Goal: Check status: Check status

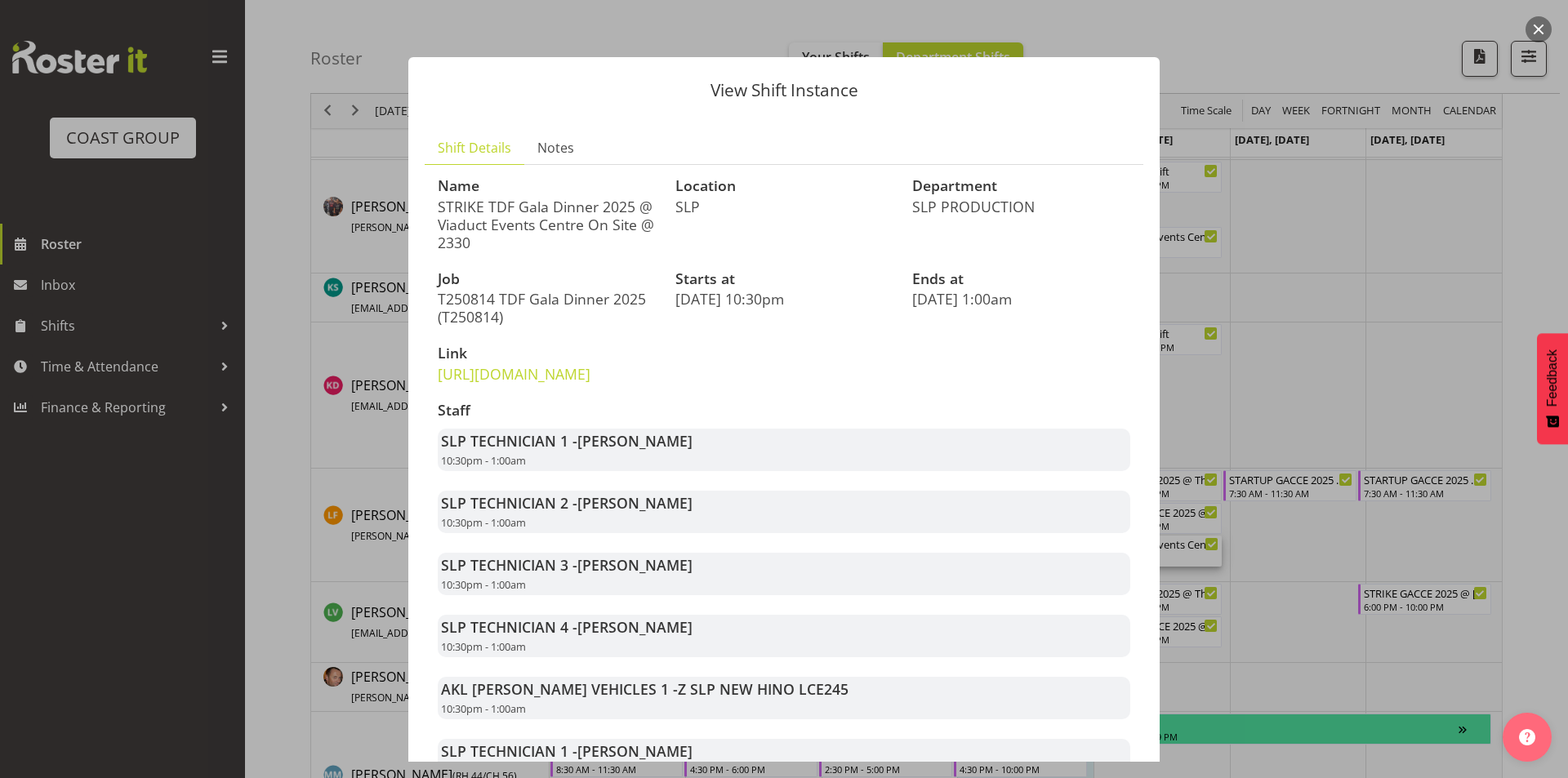
click at [1114, 75] on header "View Shift Instance" at bounding box center [784, 87] width 751 height 58
click at [1099, 6] on div at bounding box center [784, 389] width 1568 height 778
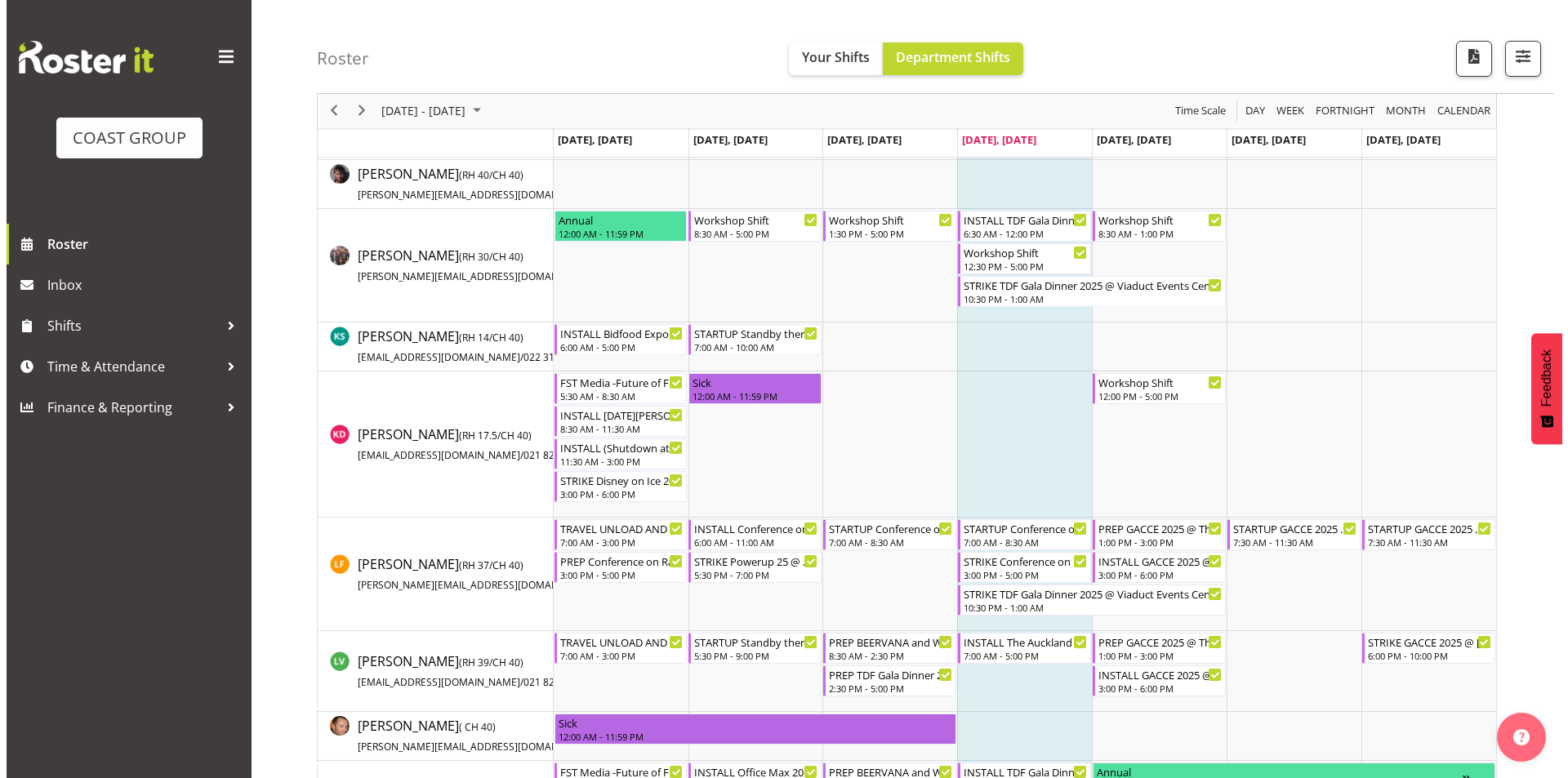
scroll to position [734, 0]
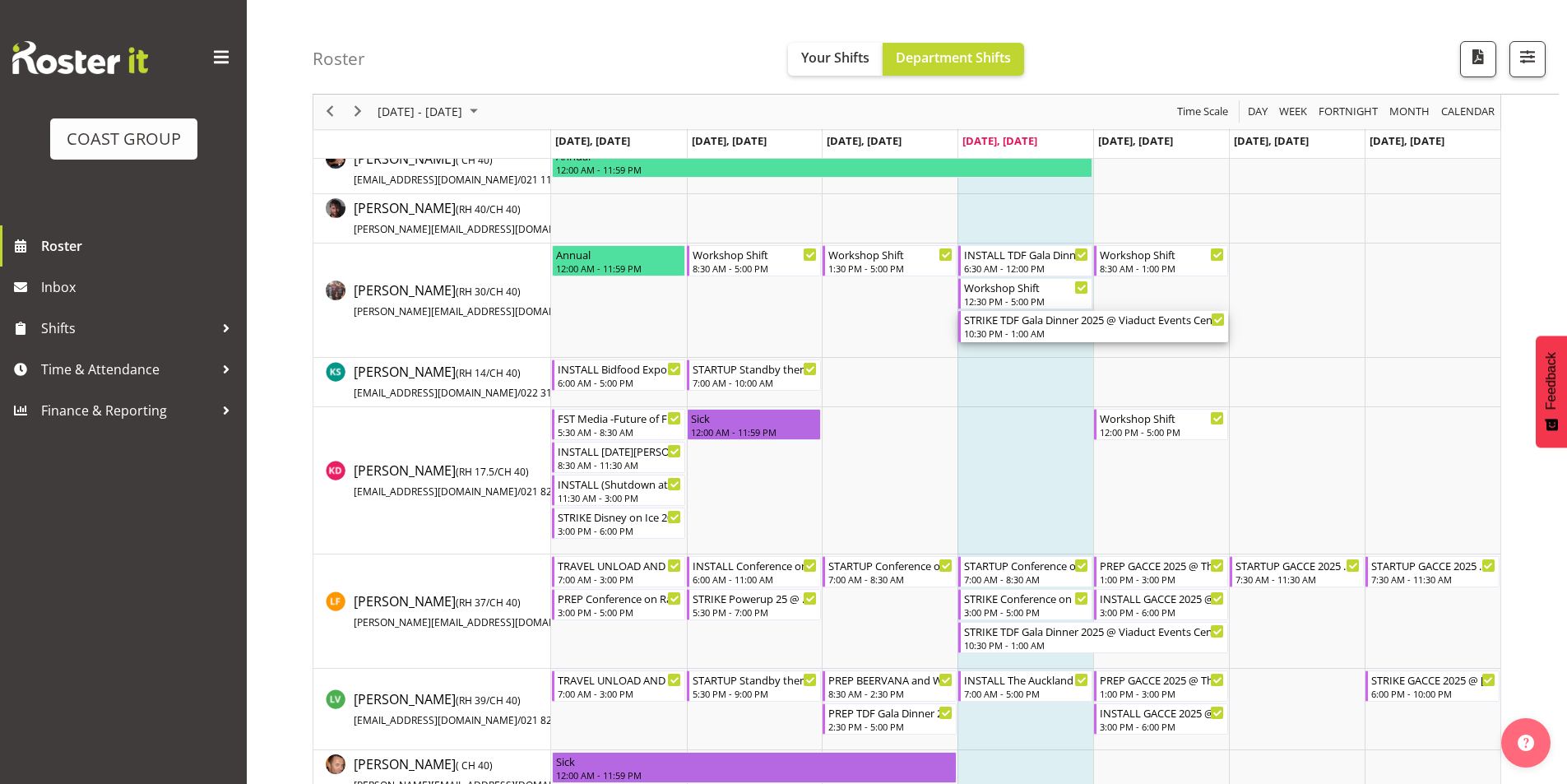
click at [1039, 324] on div "STRIKE TDF Gala Dinner 2025 @ Viaduct Events Centre On Site @ 2330" at bounding box center [1095, 319] width 261 height 16
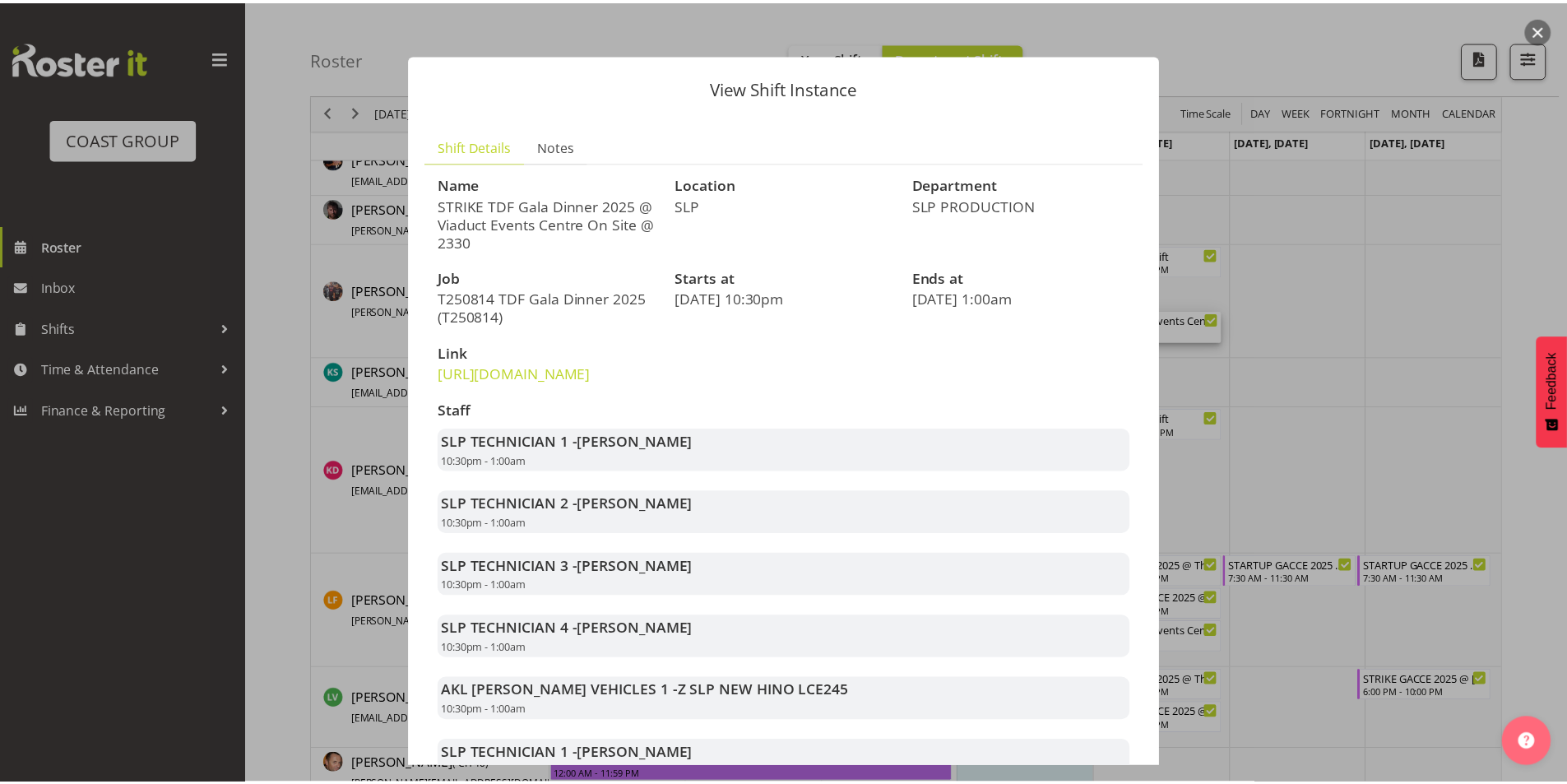
scroll to position [0, 0]
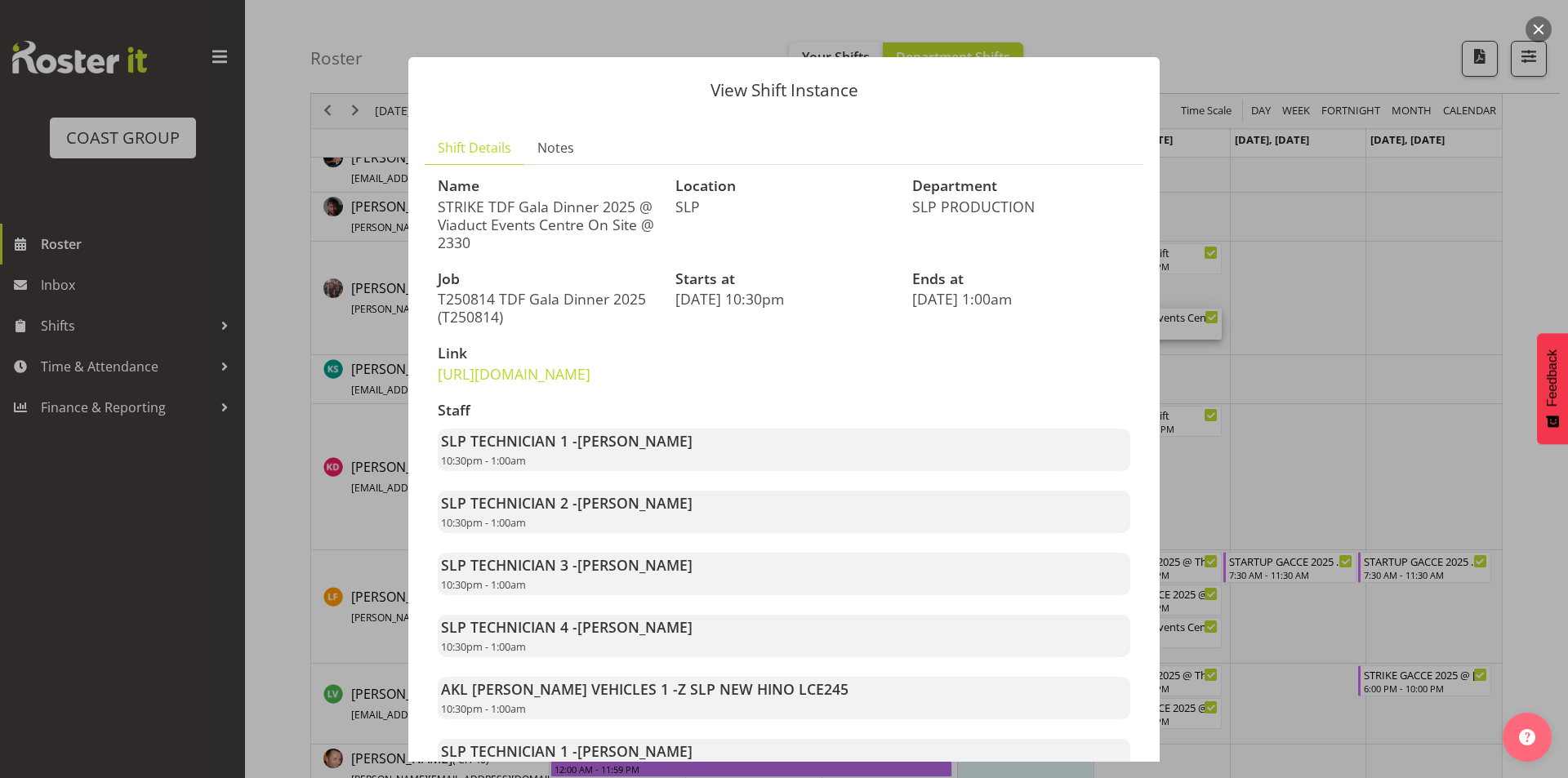
click at [1131, 25] on div "View Shift Instance Shift Details Notes Name STRIKE TDF Gala Dinner 2025 @ Viad…" at bounding box center [784, 389] width 784 height 745
click at [1561, 399] on button "Feedback" at bounding box center [1552, 388] width 31 height 111
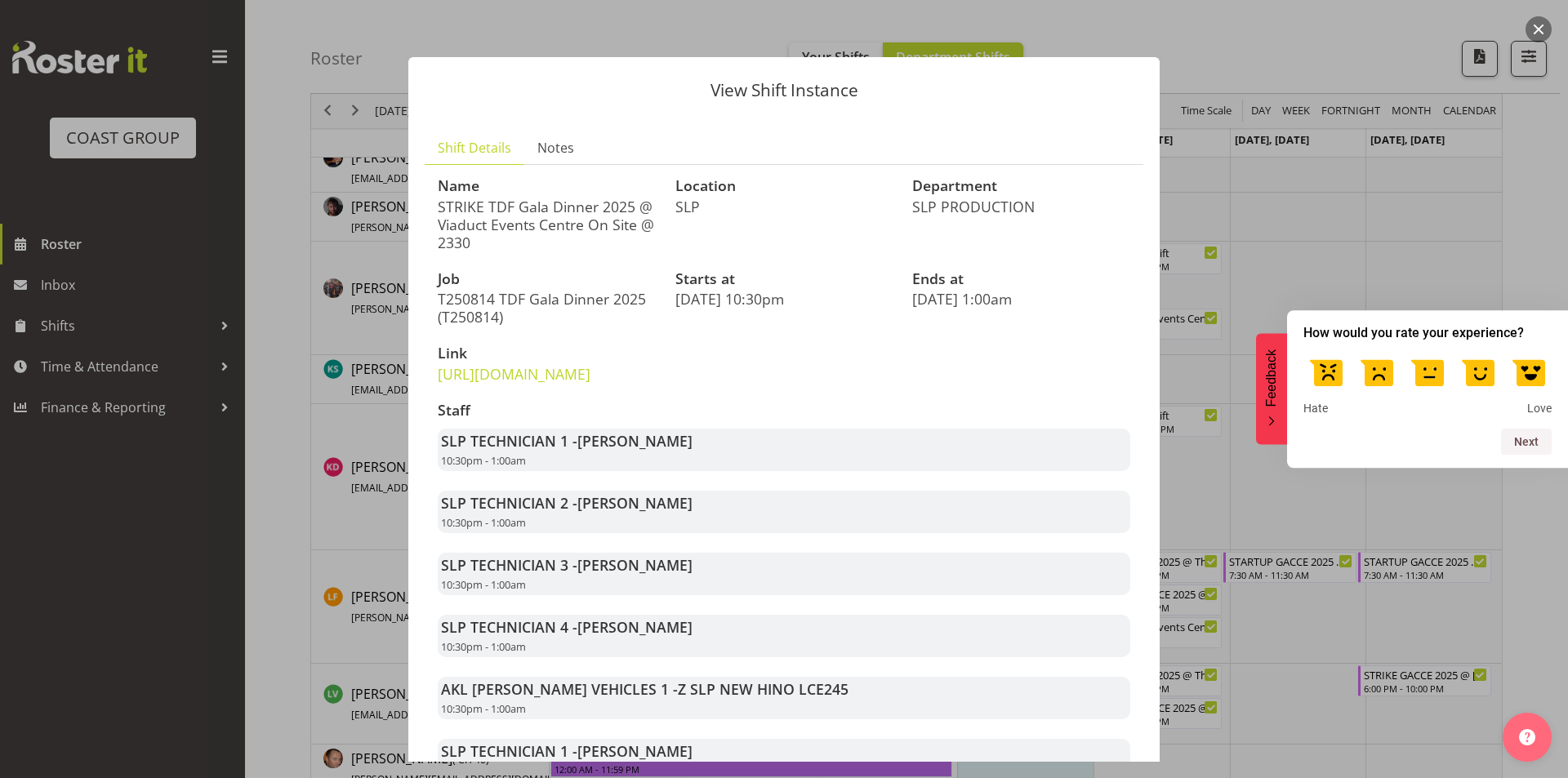
click at [1371, 176] on div at bounding box center [784, 389] width 1568 height 778
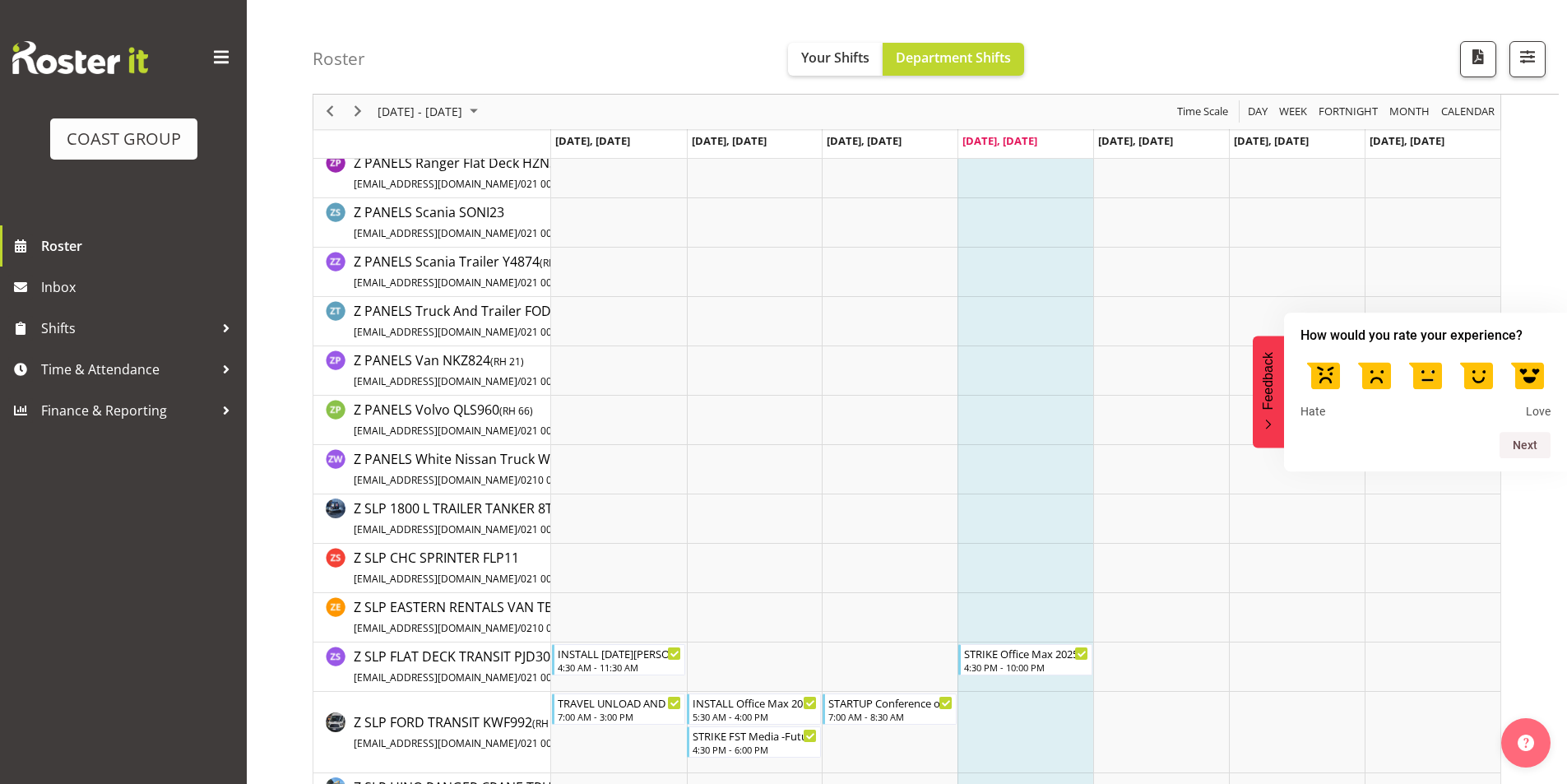
scroll to position [3125, 0]
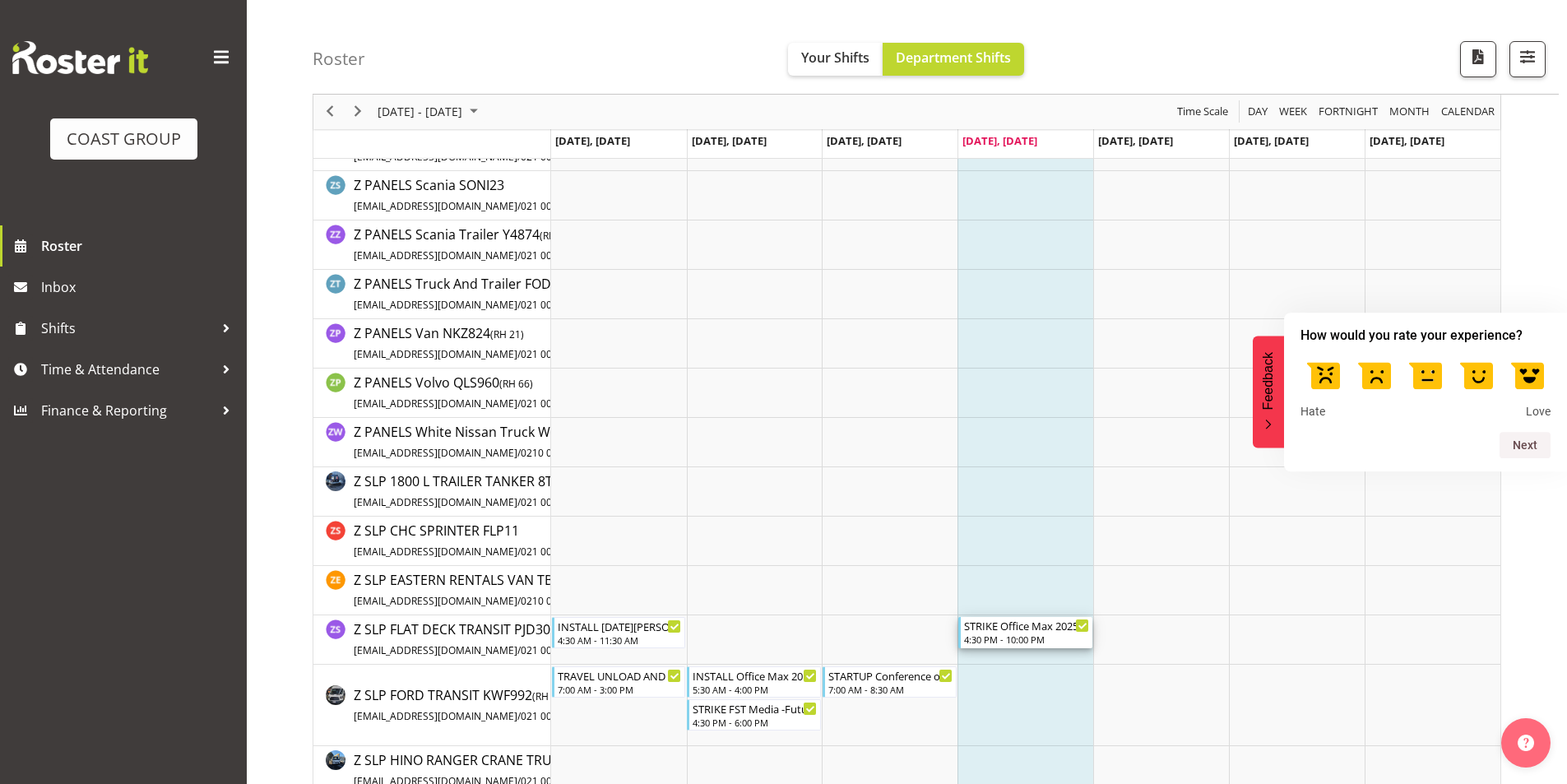
click at [1060, 637] on div "4:30 PM - 10:00 PM" at bounding box center [1027, 639] width 125 height 13
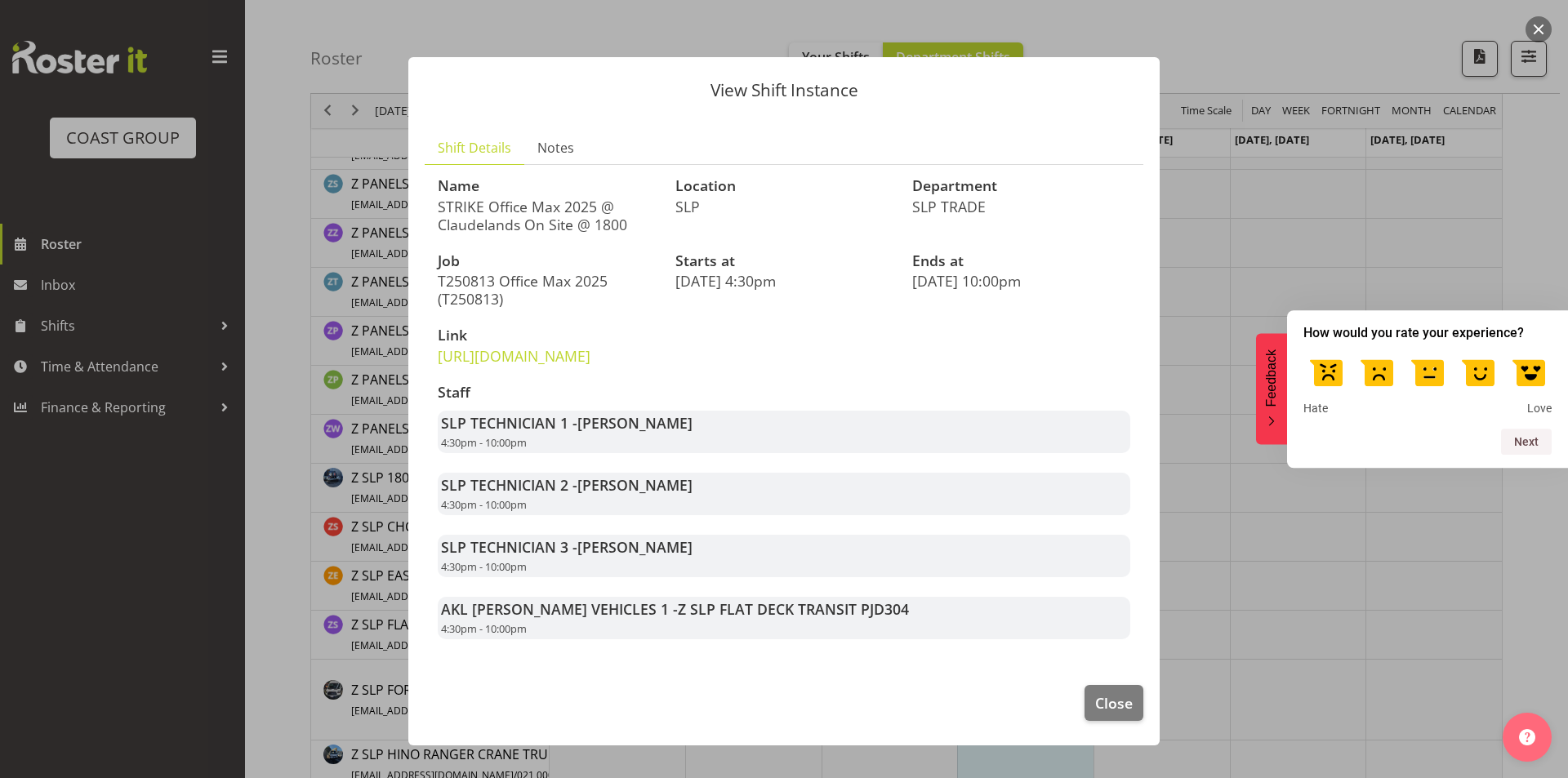
click at [1211, 518] on div at bounding box center [784, 389] width 1568 height 778
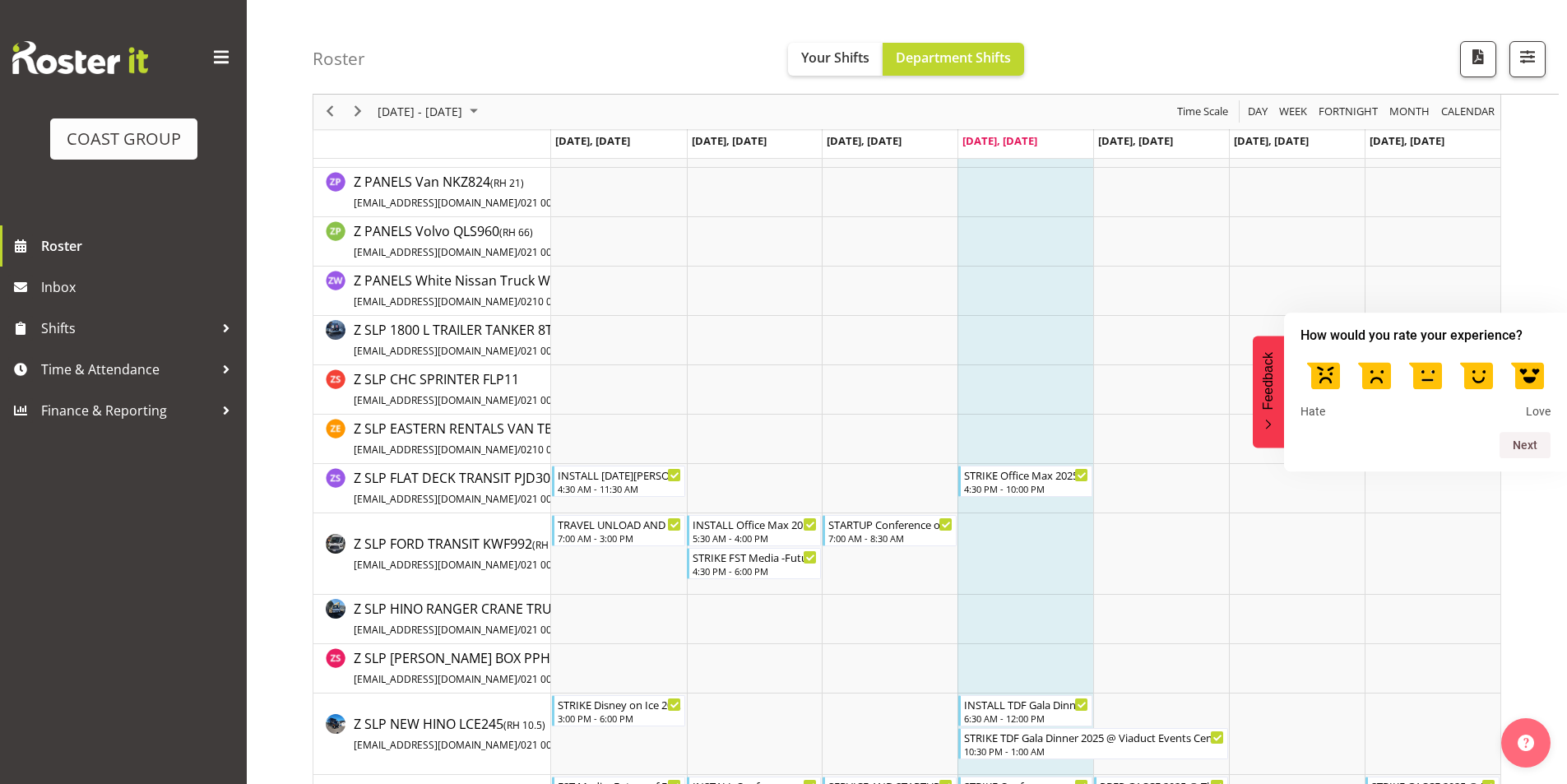
scroll to position [3454, 0]
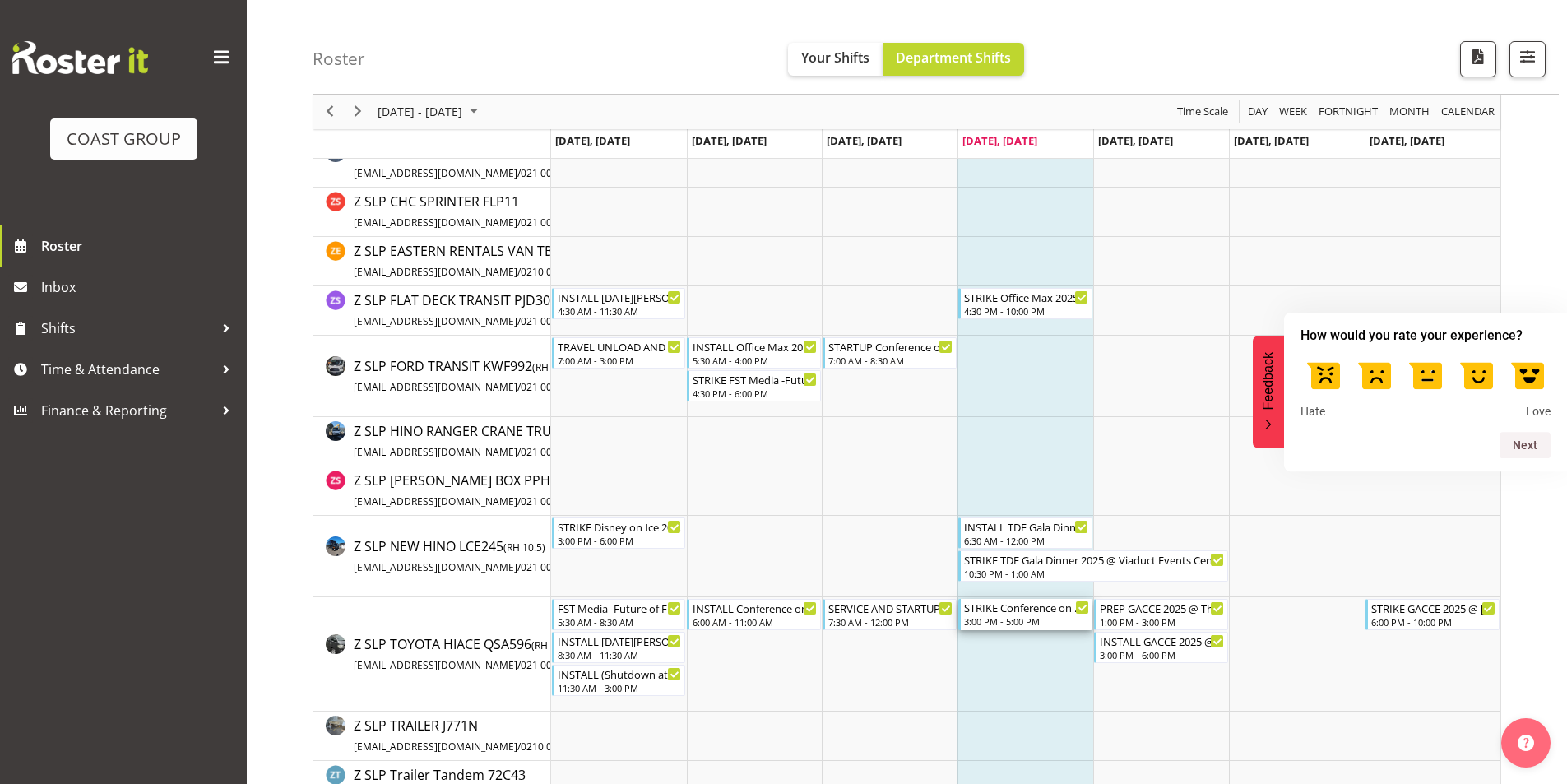
click at [1057, 616] on div "3:00 PM - 5:00 PM" at bounding box center [1027, 621] width 125 height 13
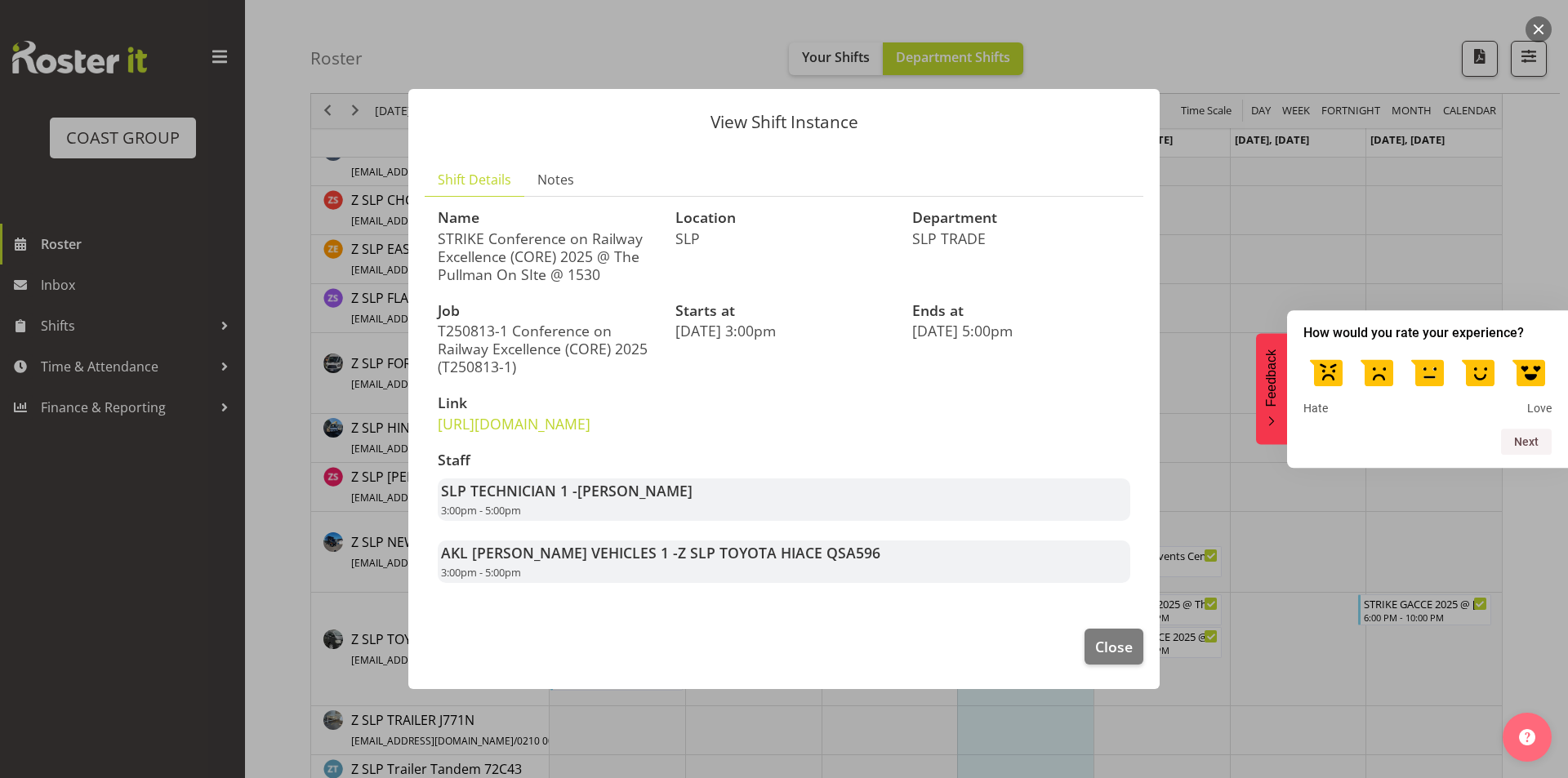
drag, startPoint x: 1233, startPoint y: 52, endPoint x: 1235, endPoint y: 42, distance: 10.2
click at [1233, 43] on div at bounding box center [784, 389] width 1568 height 778
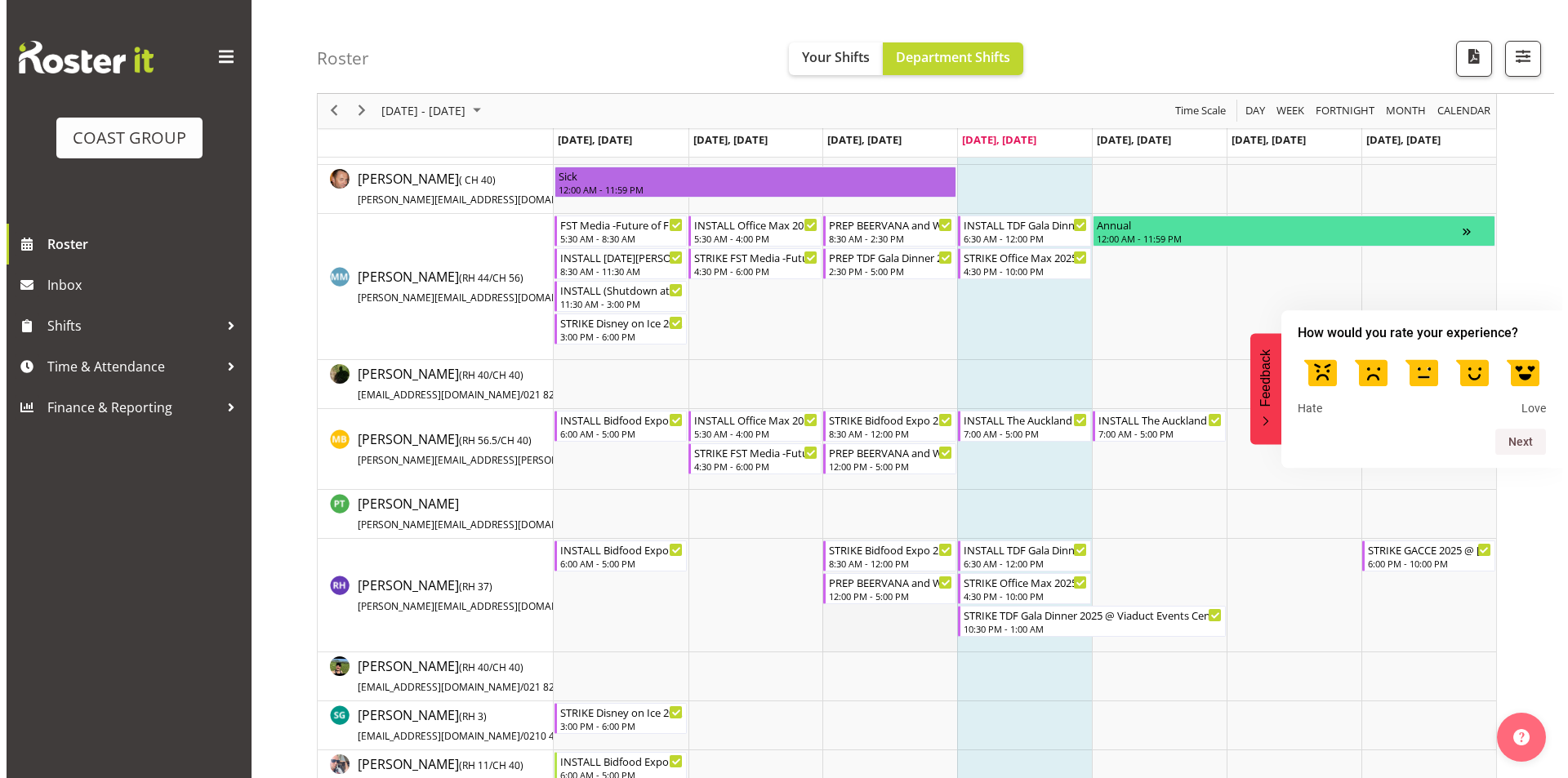
scroll to position [1306, 0]
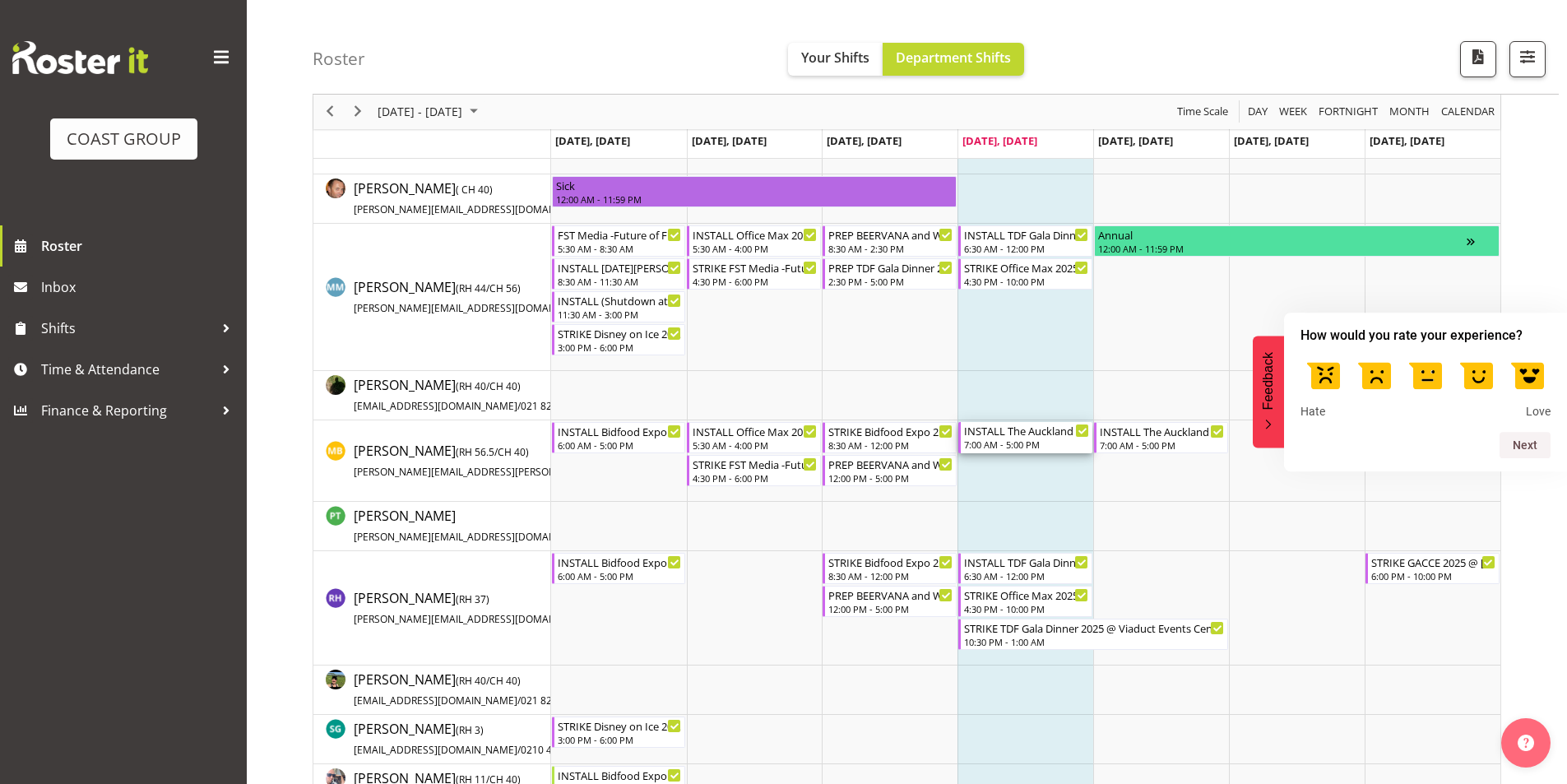
click at [1028, 431] on div "INSTALL The Auckland Baby Show 2025 @ [GEOGRAPHIC_DATA]" at bounding box center [1027, 430] width 125 height 16
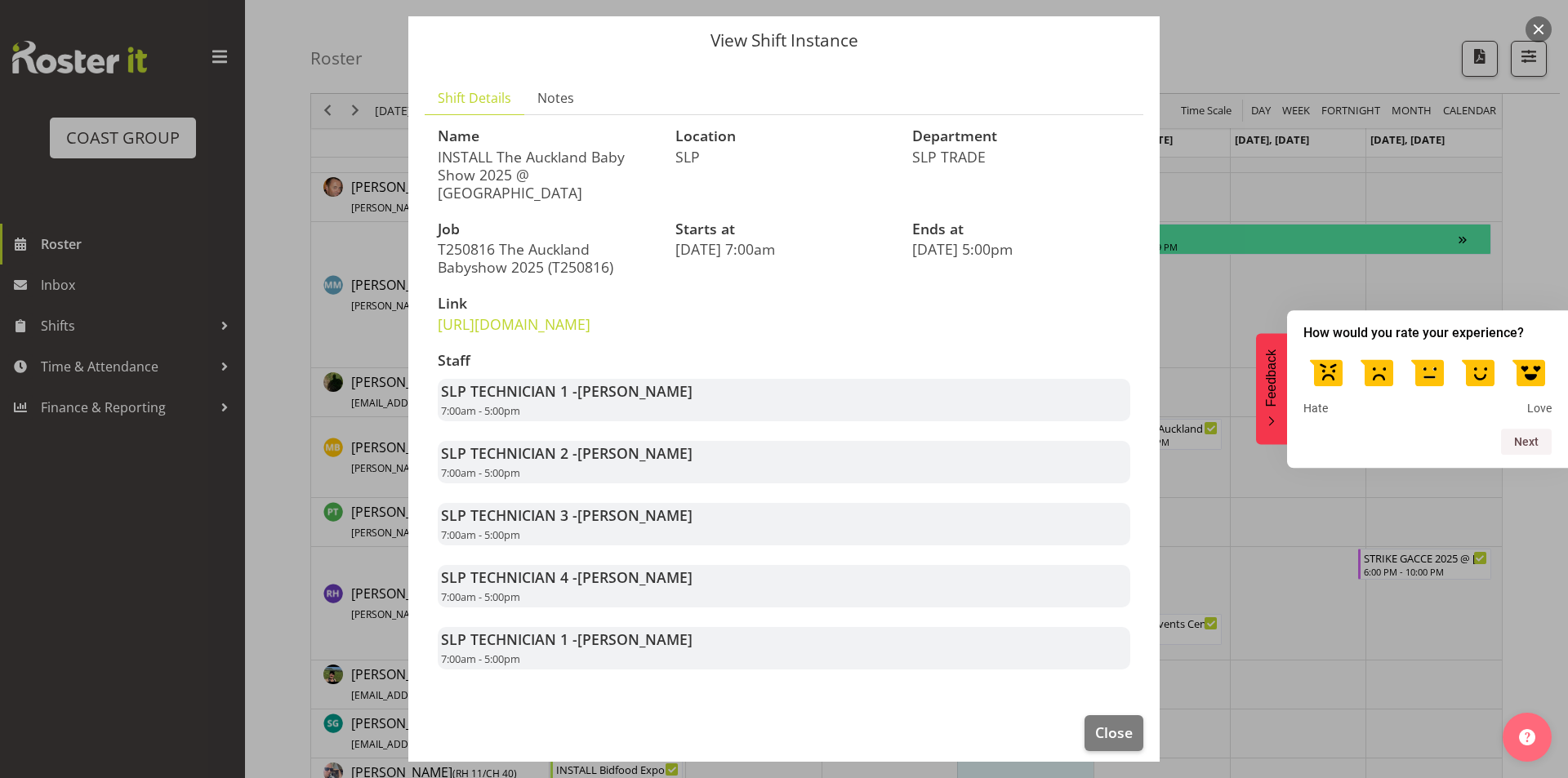
scroll to position [100, 0]
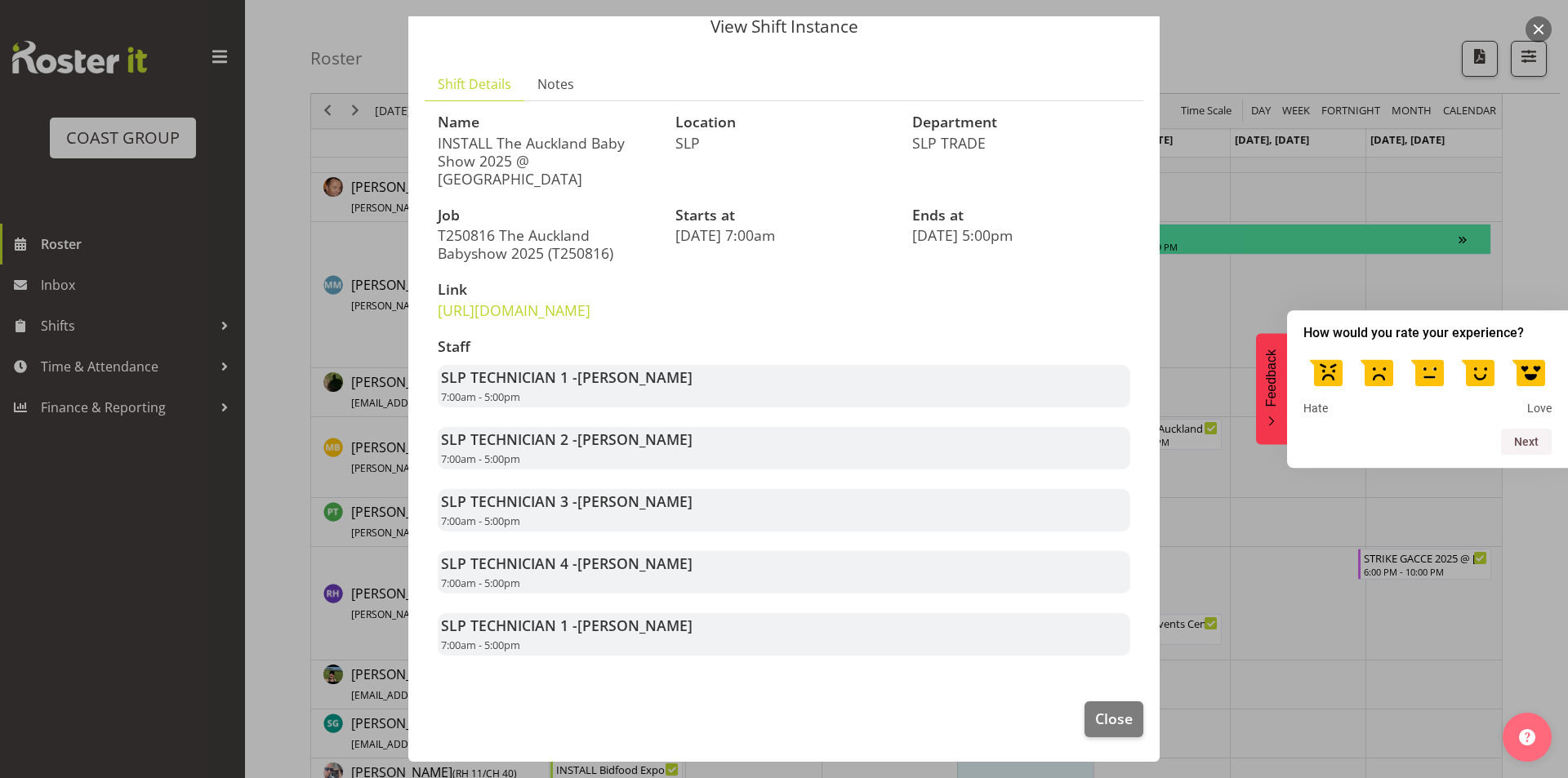
click at [1535, 30] on button "button" at bounding box center [1538, 29] width 26 height 26
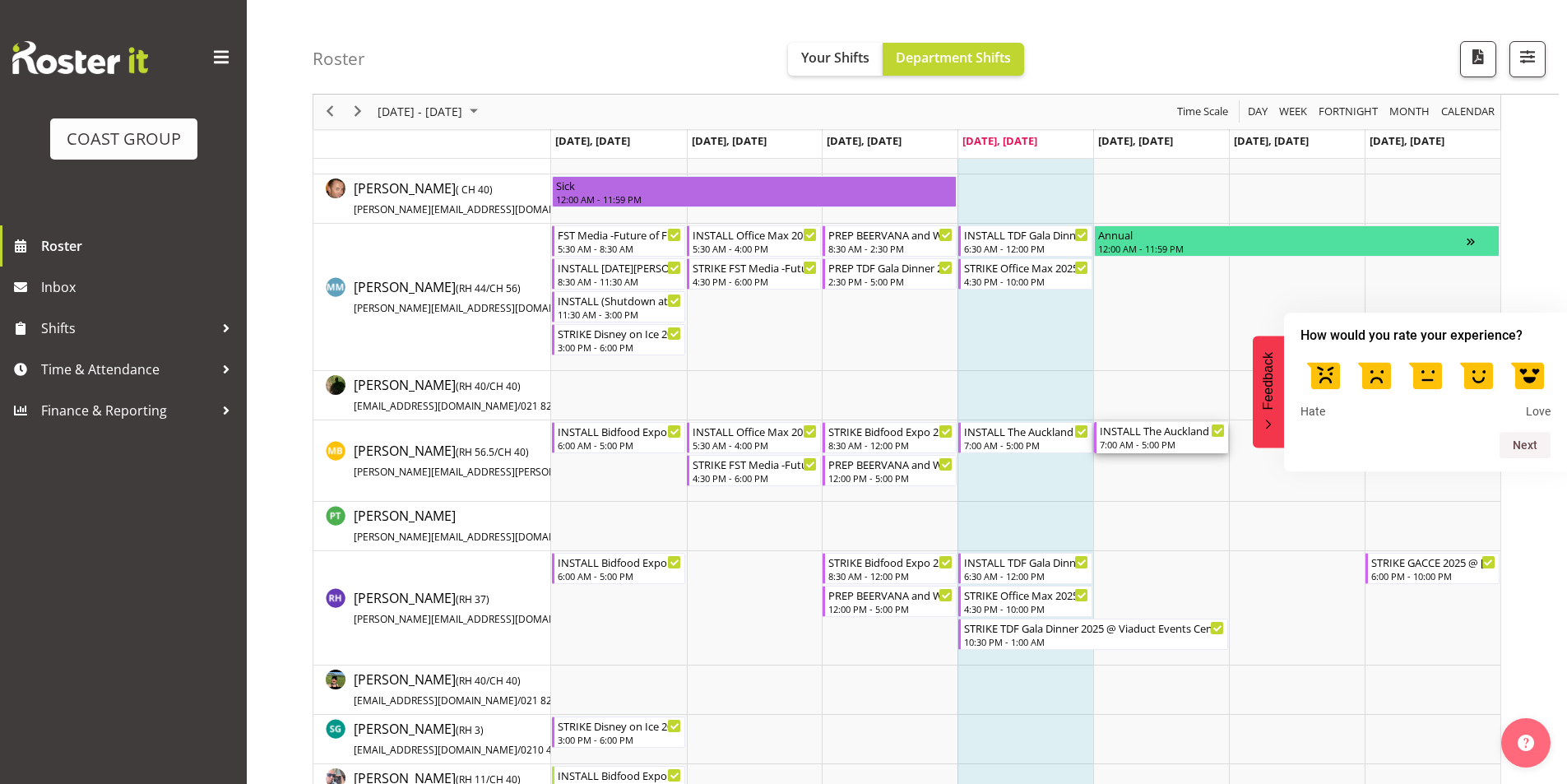
click at [1118, 431] on div "INSTALL The Auckland Baby Show 2025 @ [GEOGRAPHIC_DATA]" at bounding box center [1162, 430] width 125 height 16
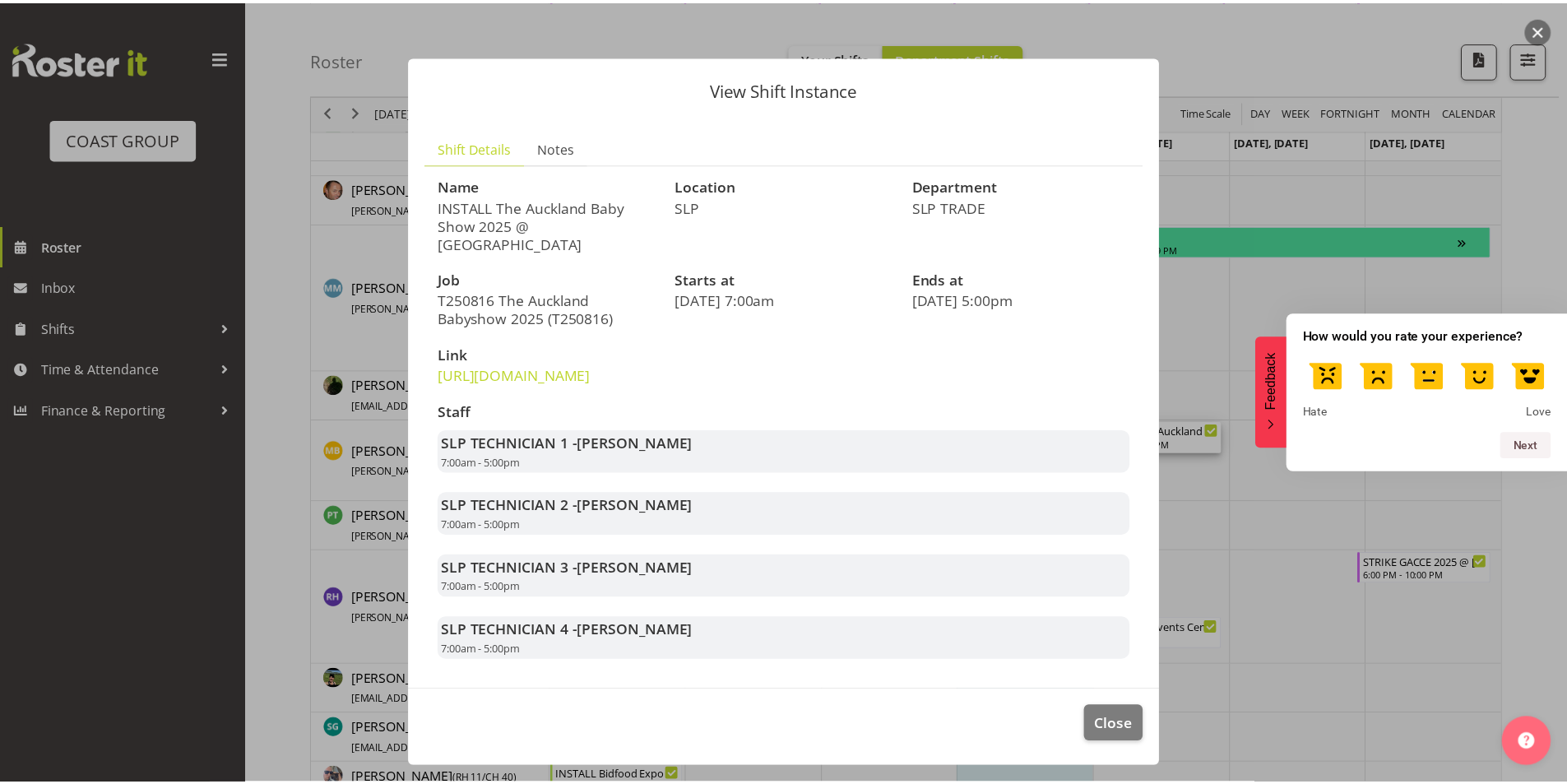
scroll to position [0, 0]
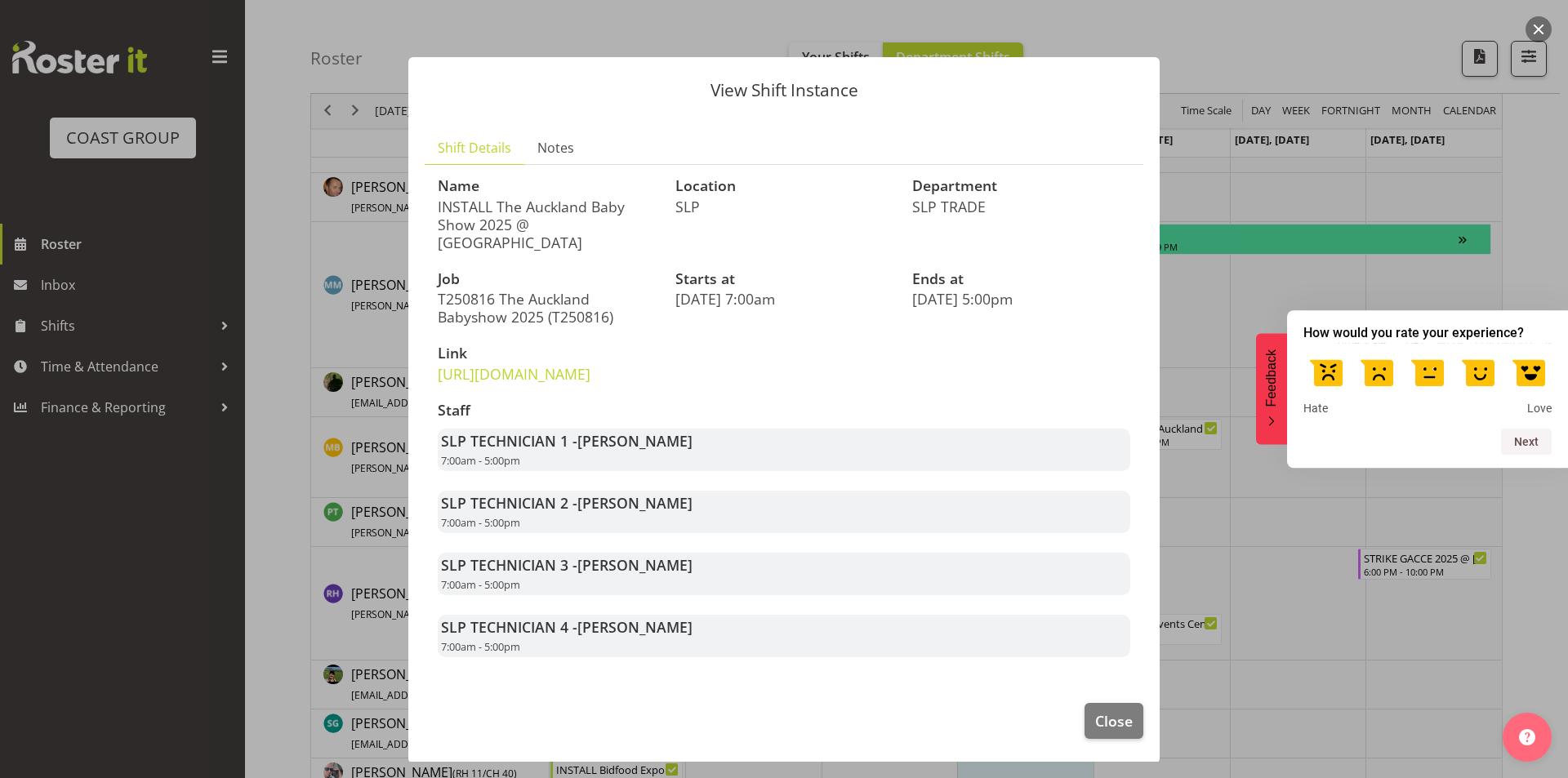
click at [1541, 22] on button "button" at bounding box center [1538, 29] width 26 height 26
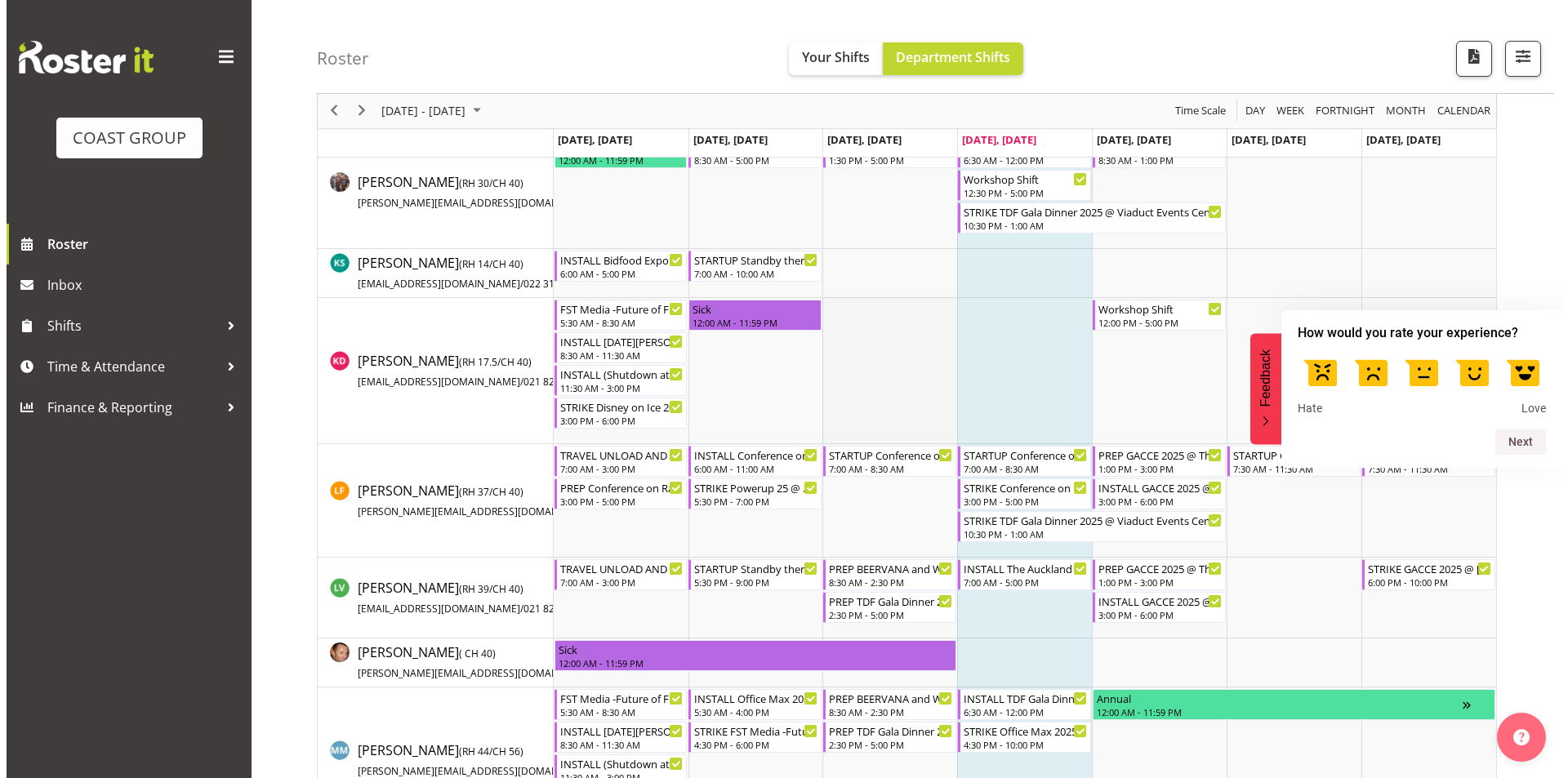
scroll to position [816, 0]
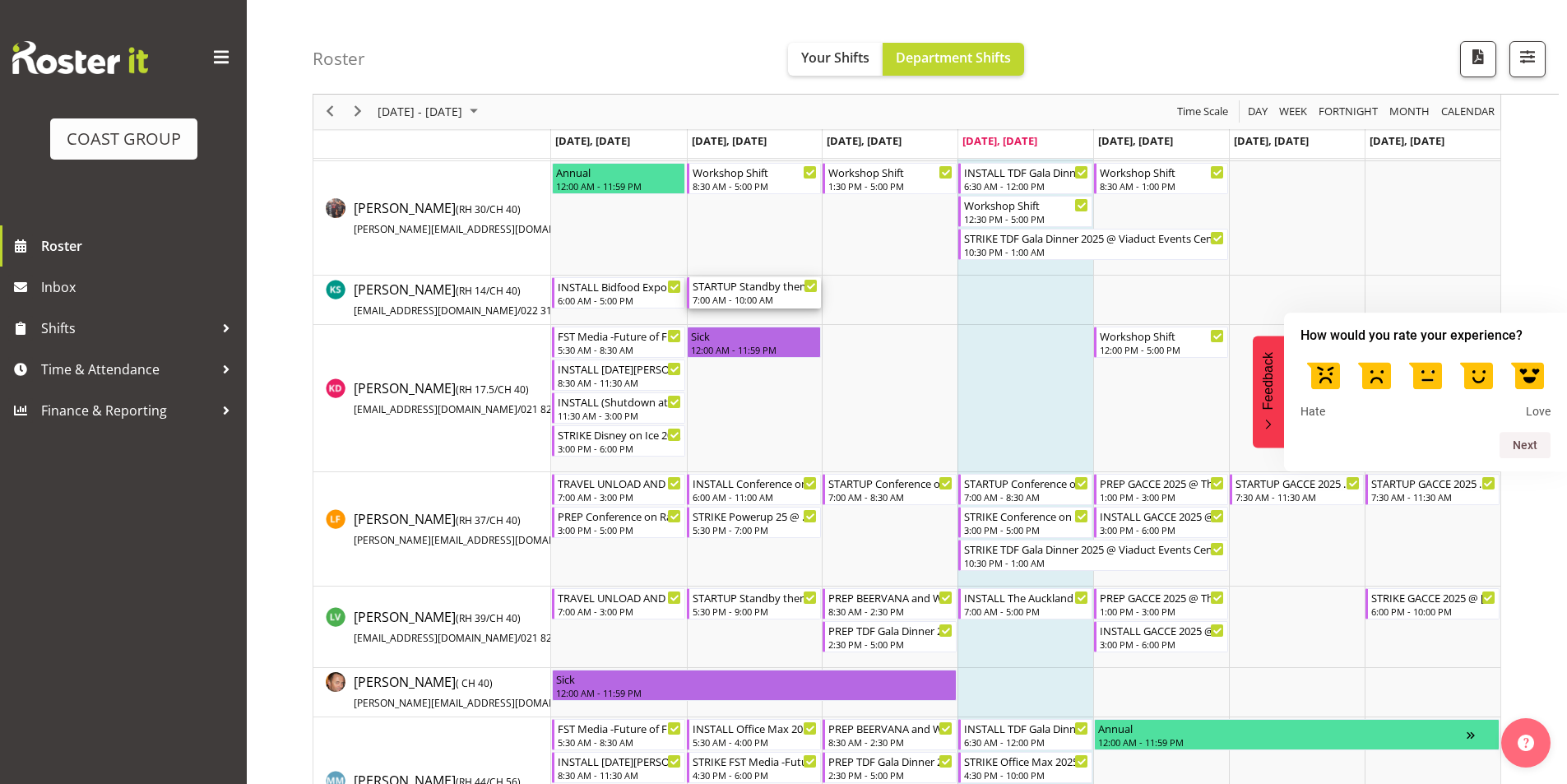
click at [760, 290] on div "STARTUP Standby then STRIKE Bidfood Expo 2025 @ [GEOGRAPHIC_DATA] Showgrounds" at bounding box center [755, 285] width 125 height 16
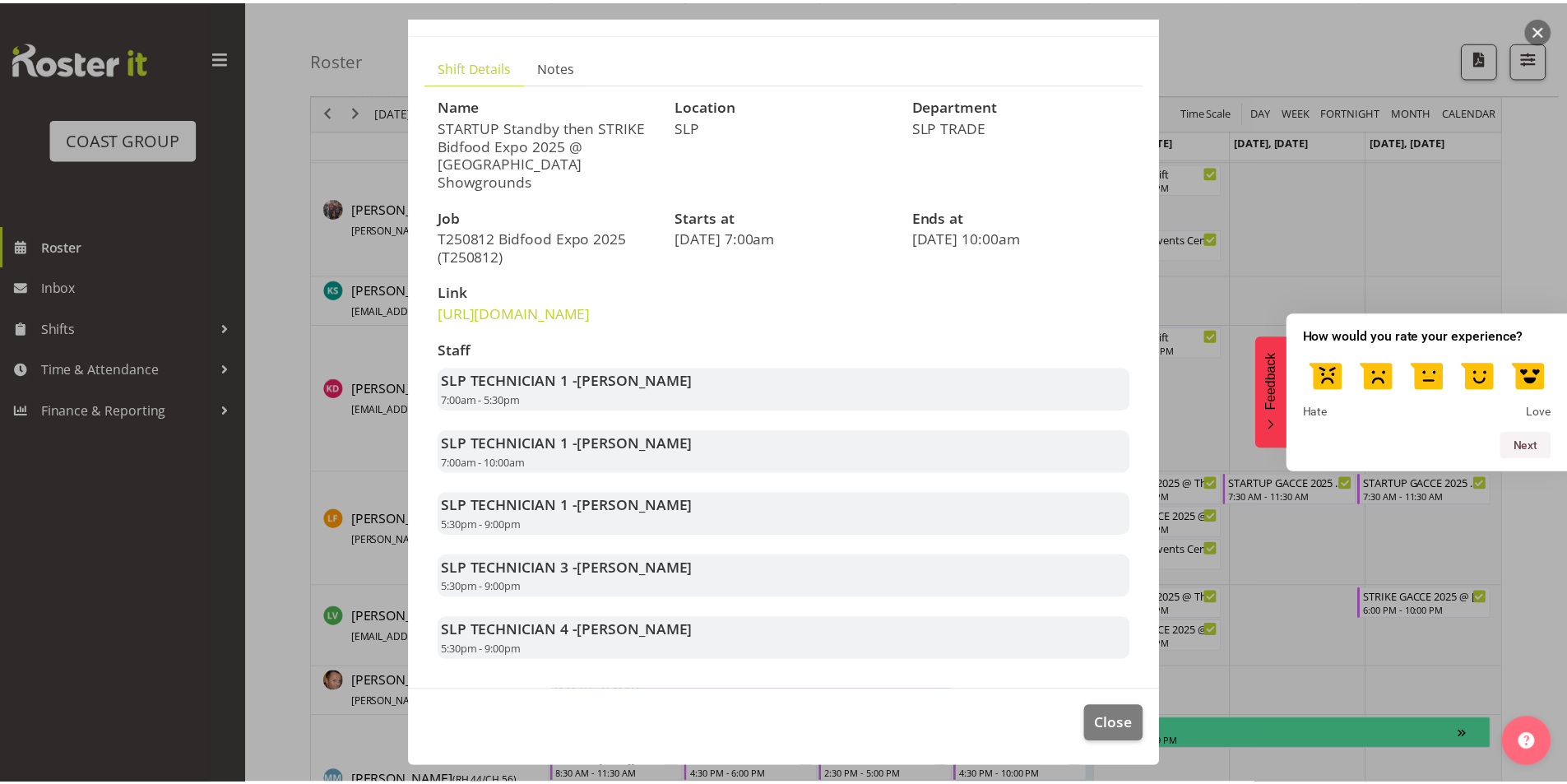
scroll to position [100, 0]
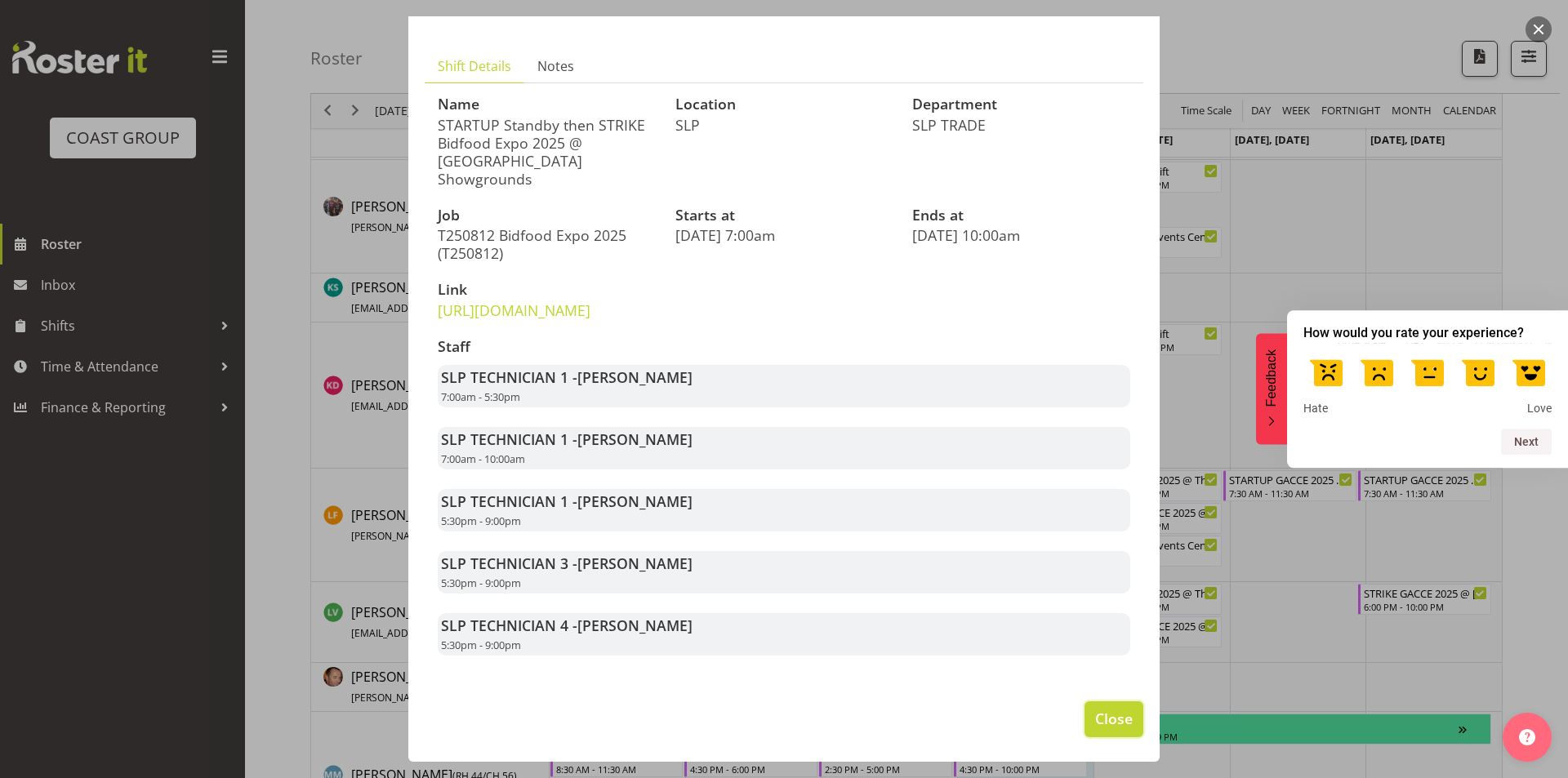
click at [1095, 723] on span "Close" at bounding box center [1114, 718] width 38 height 21
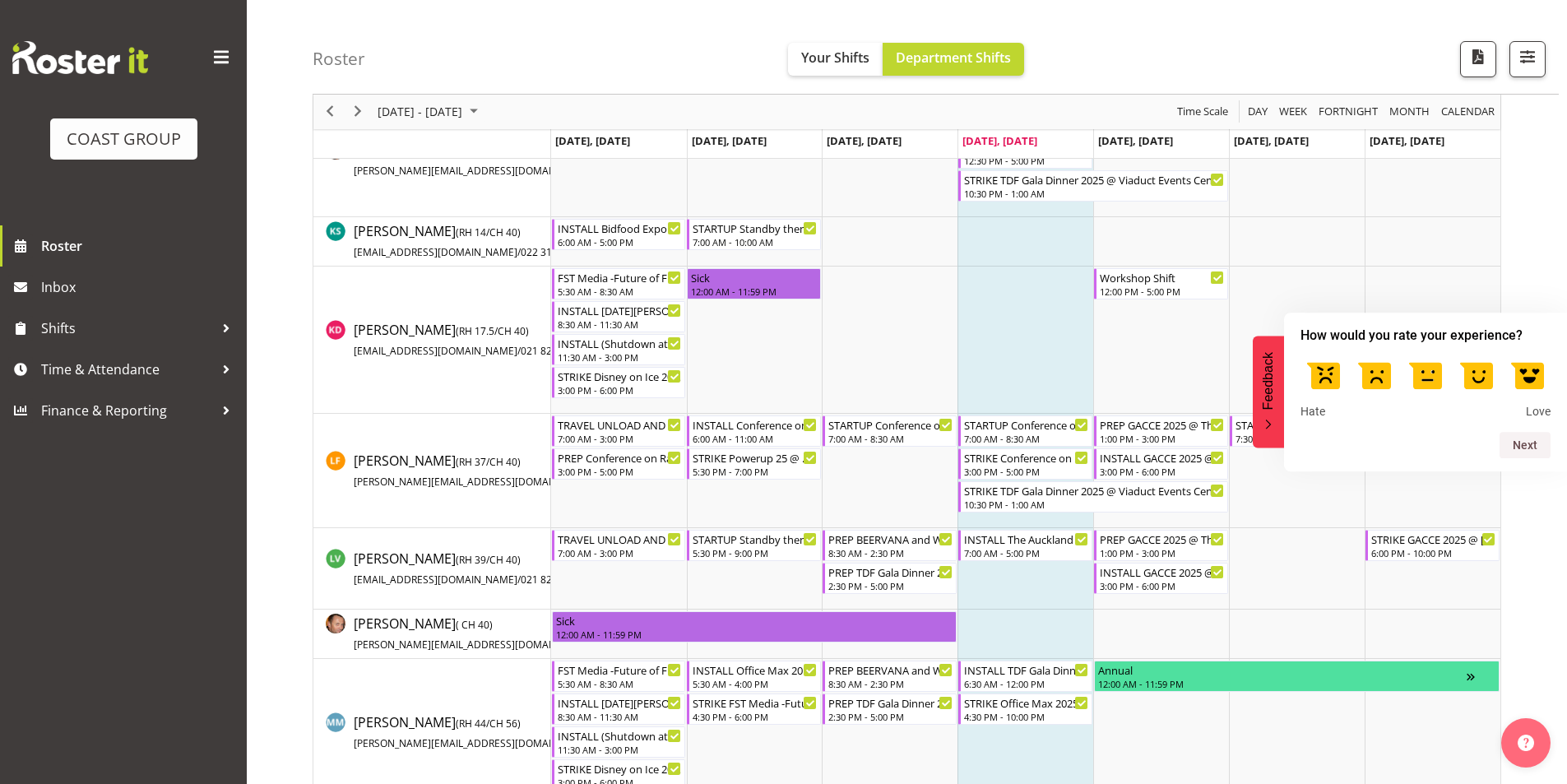
scroll to position [905, 0]
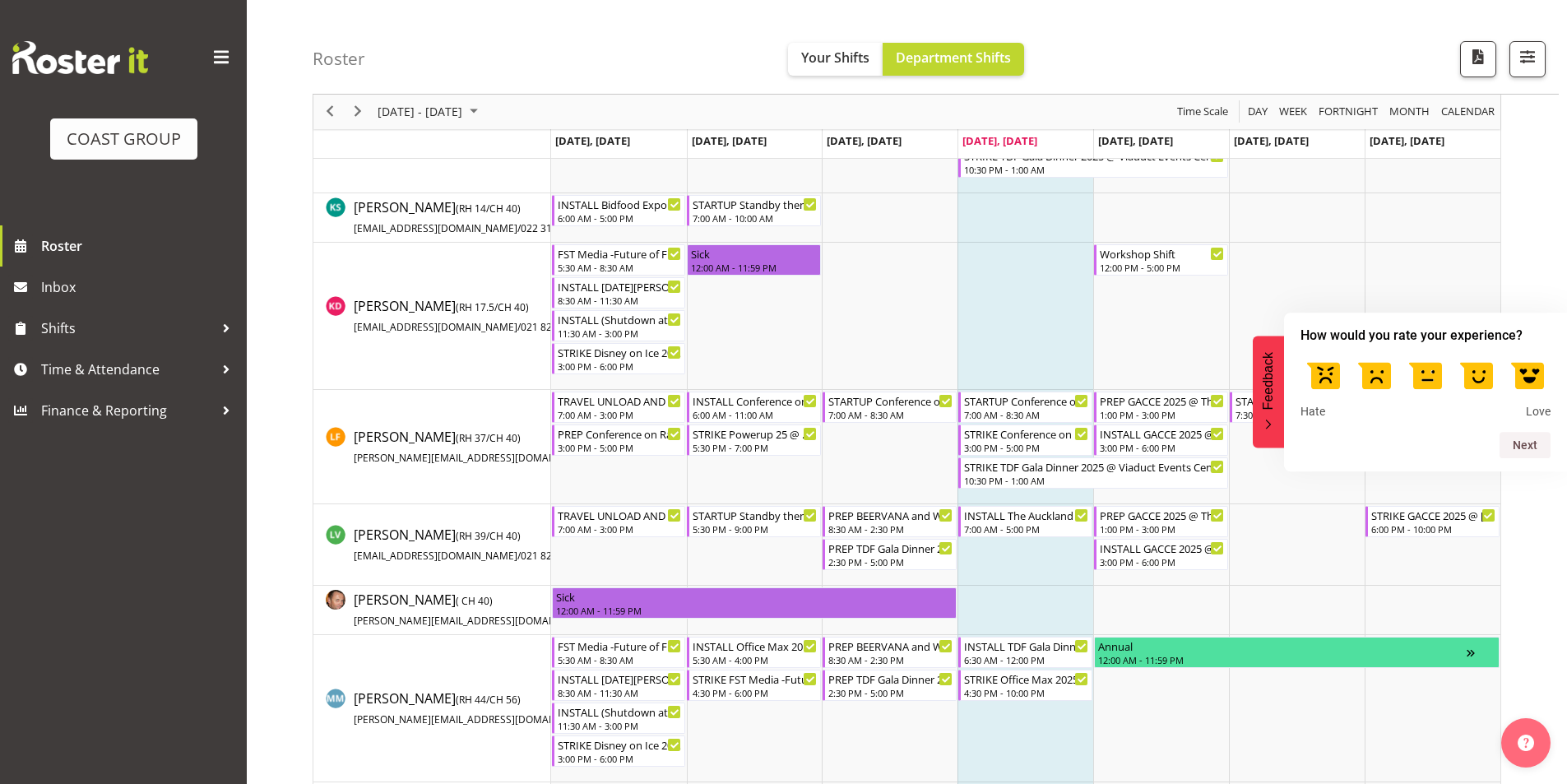
click at [1519, 390] on label at bounding box center [1527, 374] width 46 height 46
click at [1528, 352] on input "5" at bounding box center [1528, 352] width 0 height 0
click at [1513, 439] on button "Next" at bounding box center [1525, 444] width 51 height 26
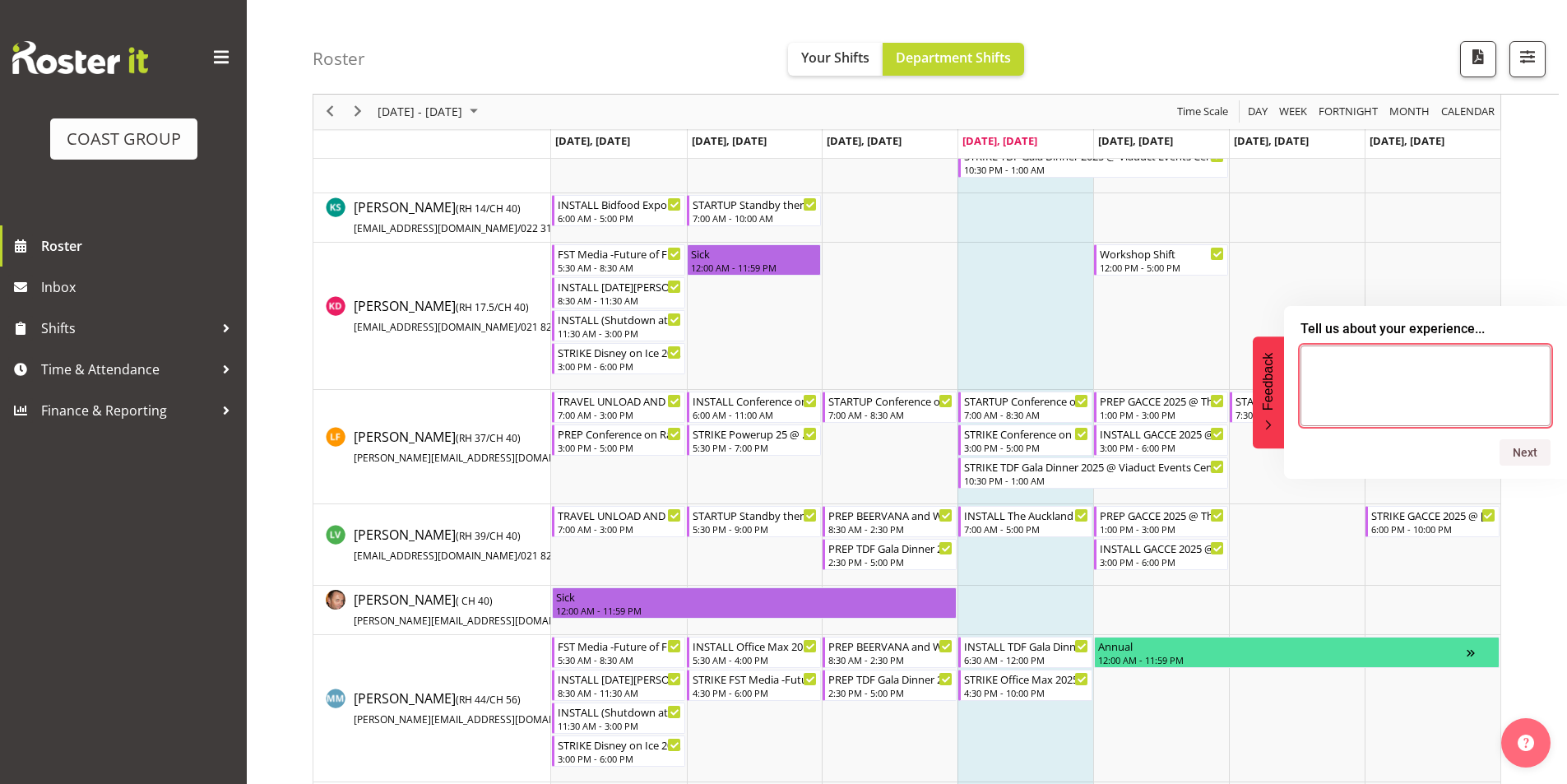
click at [1364, 375] on textarea at bounding box center [1425, 386] width 250 height 80
type textarea "cool"
click at [1525, 453] on button "Next" at bounding box center [1525, 452] width 51 height 26
click at [1479, 442] on button "Skip" at bounding box center [1475, 448] width 22 height 13
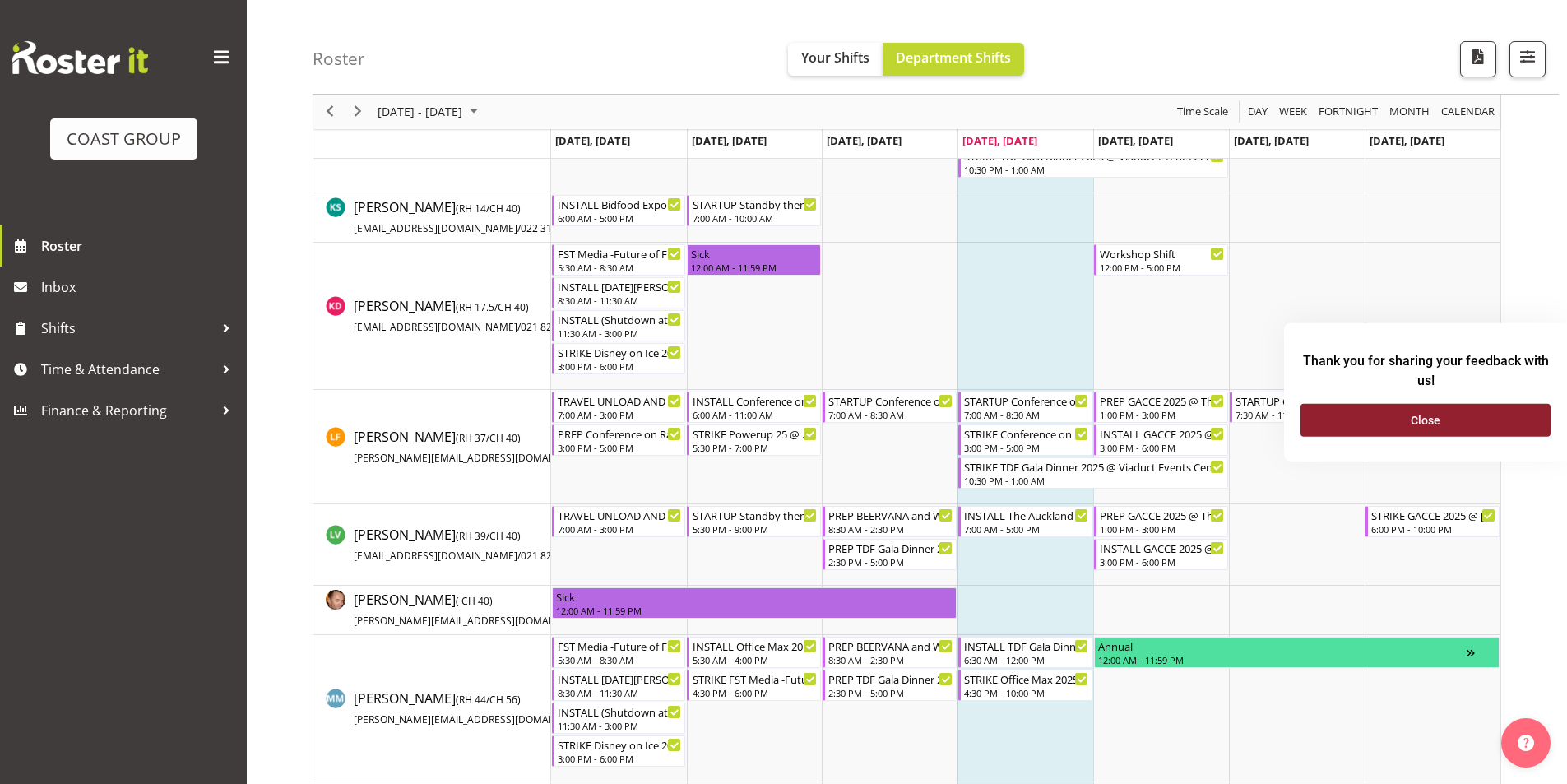
click at [1437, 413] on button "Close" at bounding box center [1425, 419] width 250 height 33
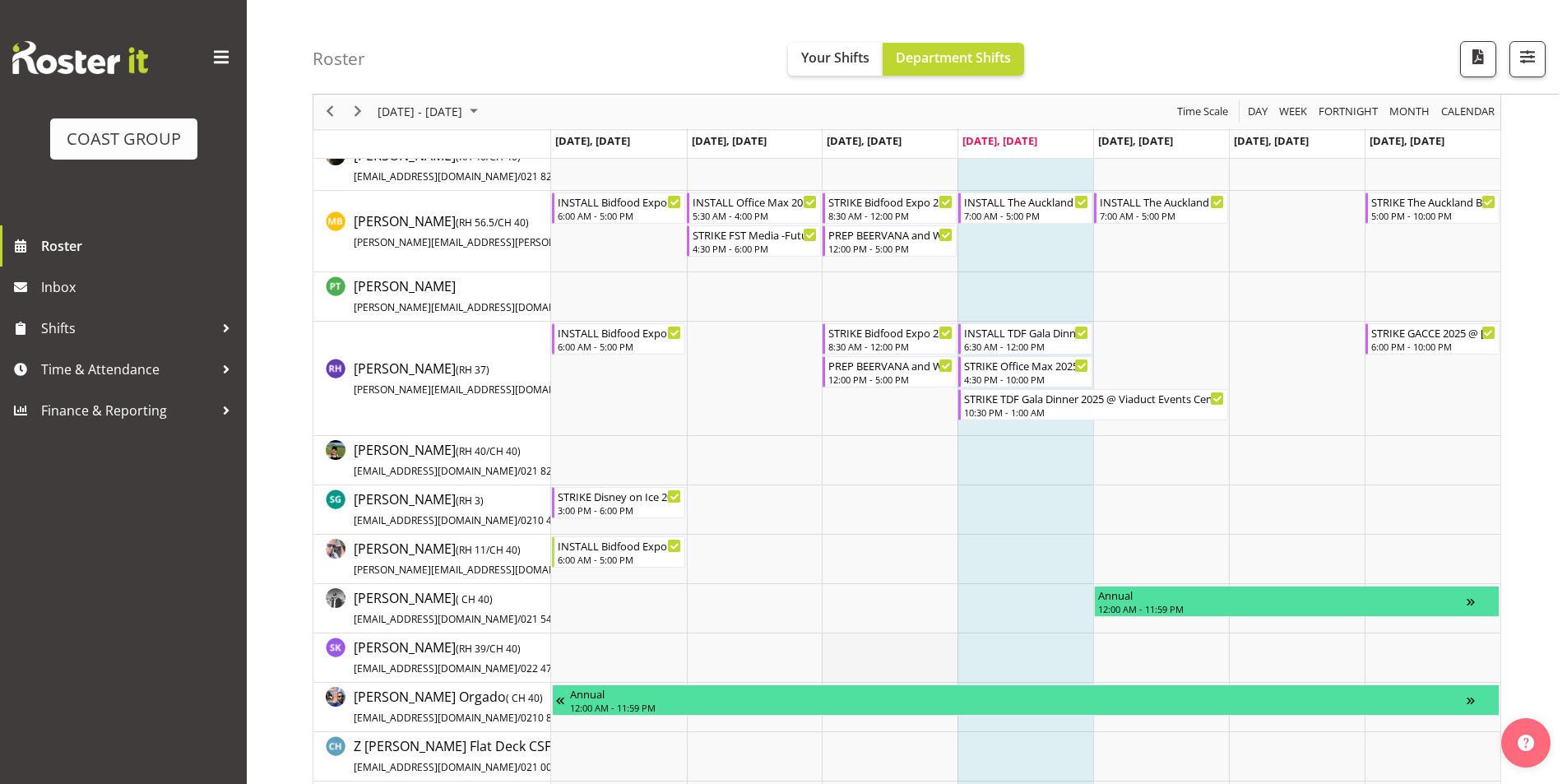
scroll to position [1727, 0]
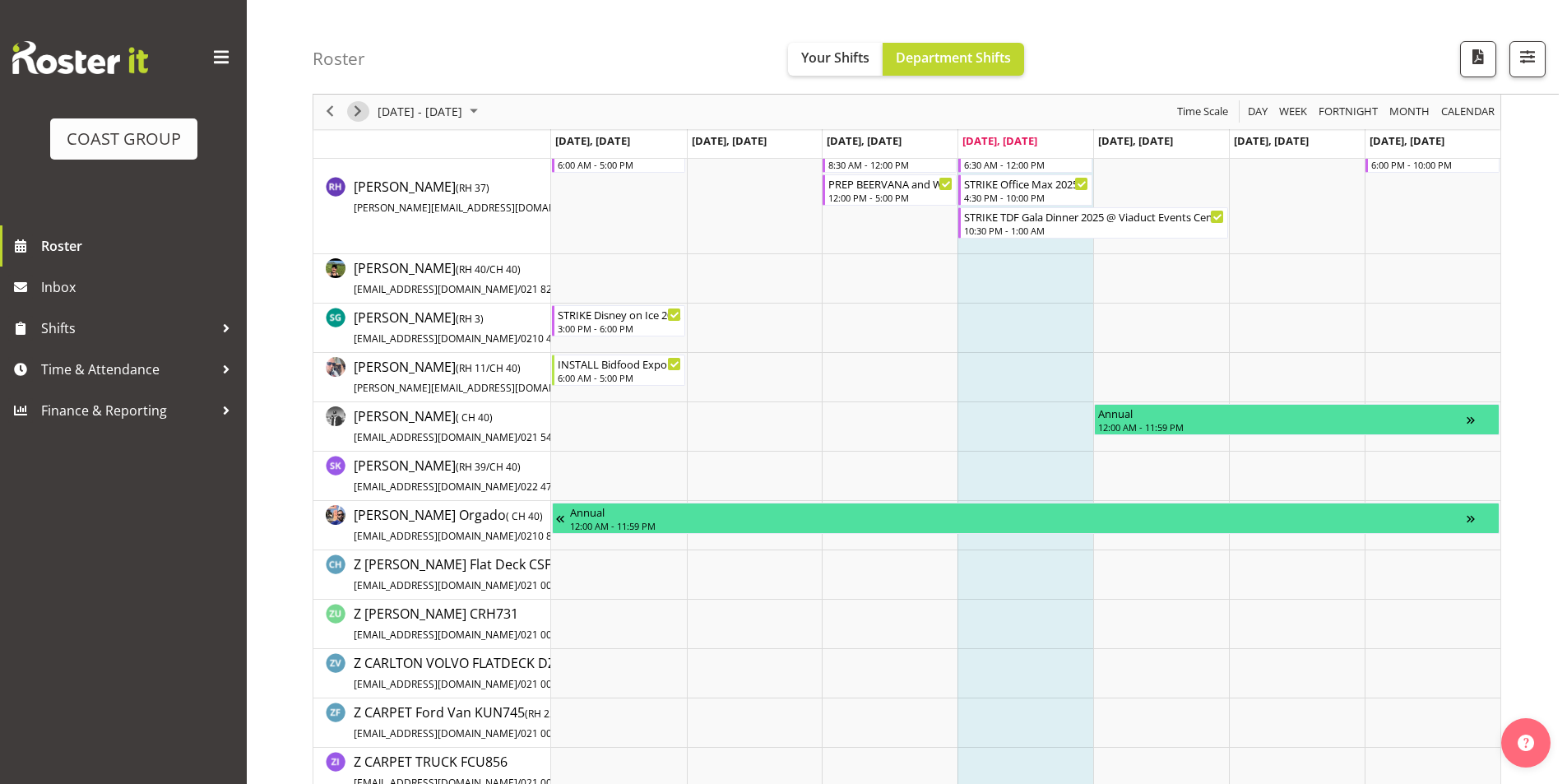
click at [360, 105] on span "Next" at bounding box center [357, 112] width 20 height 21
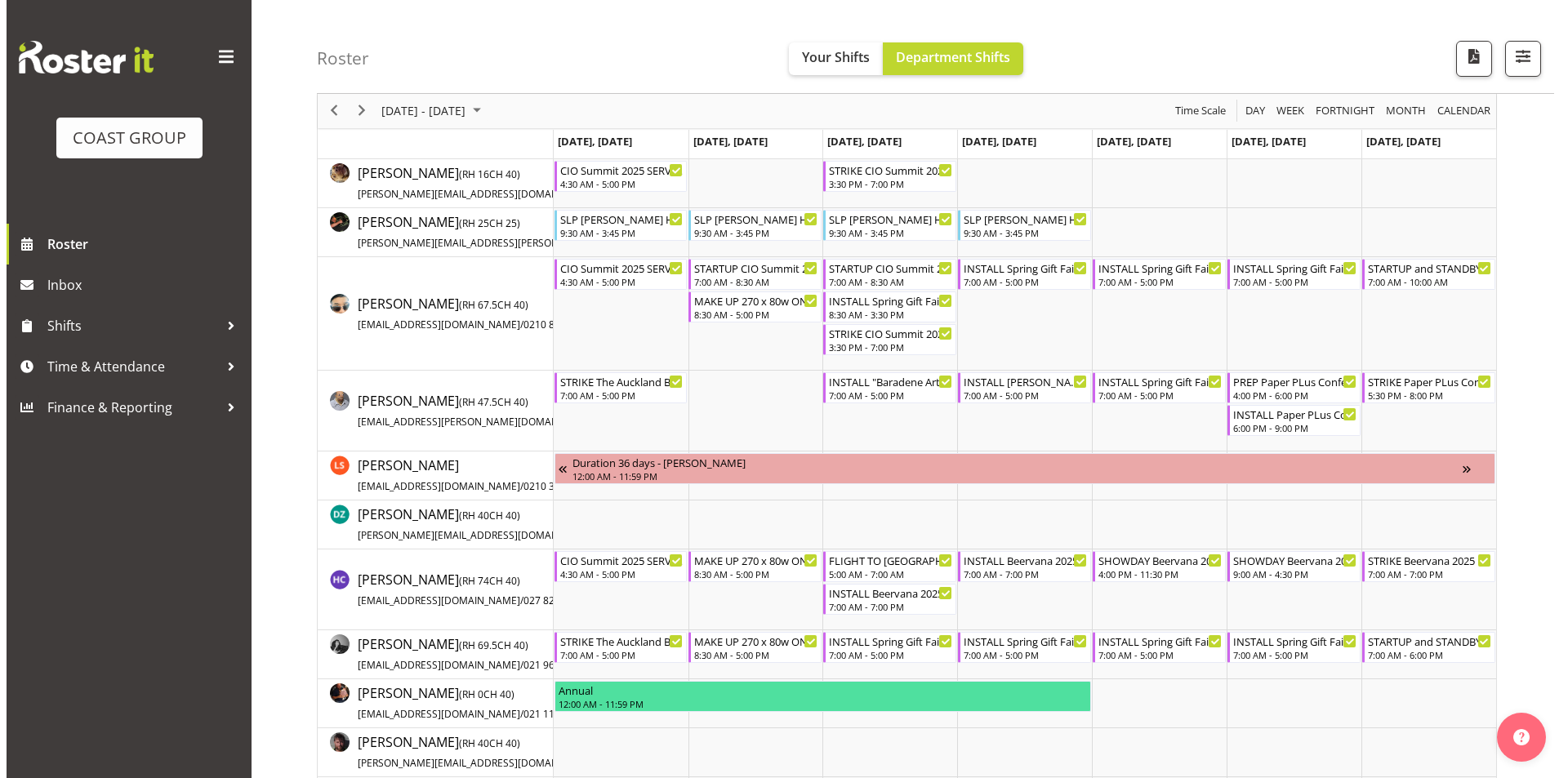
scroll to position [60, 0]
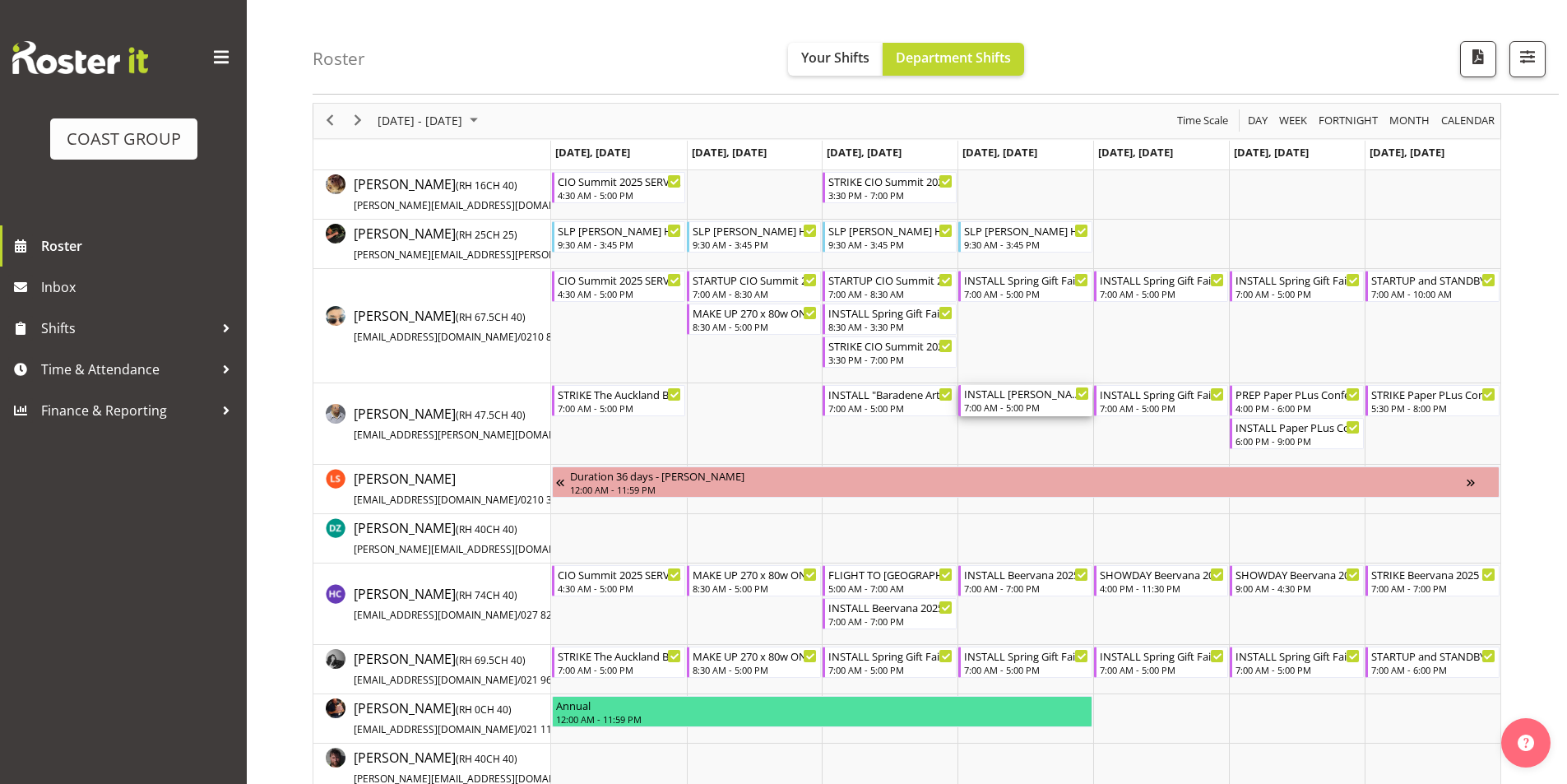
click at [1008, 405] on div "7:00 AM - 5:00 PM" at bounding box center [1027, 406] width 125 height 13
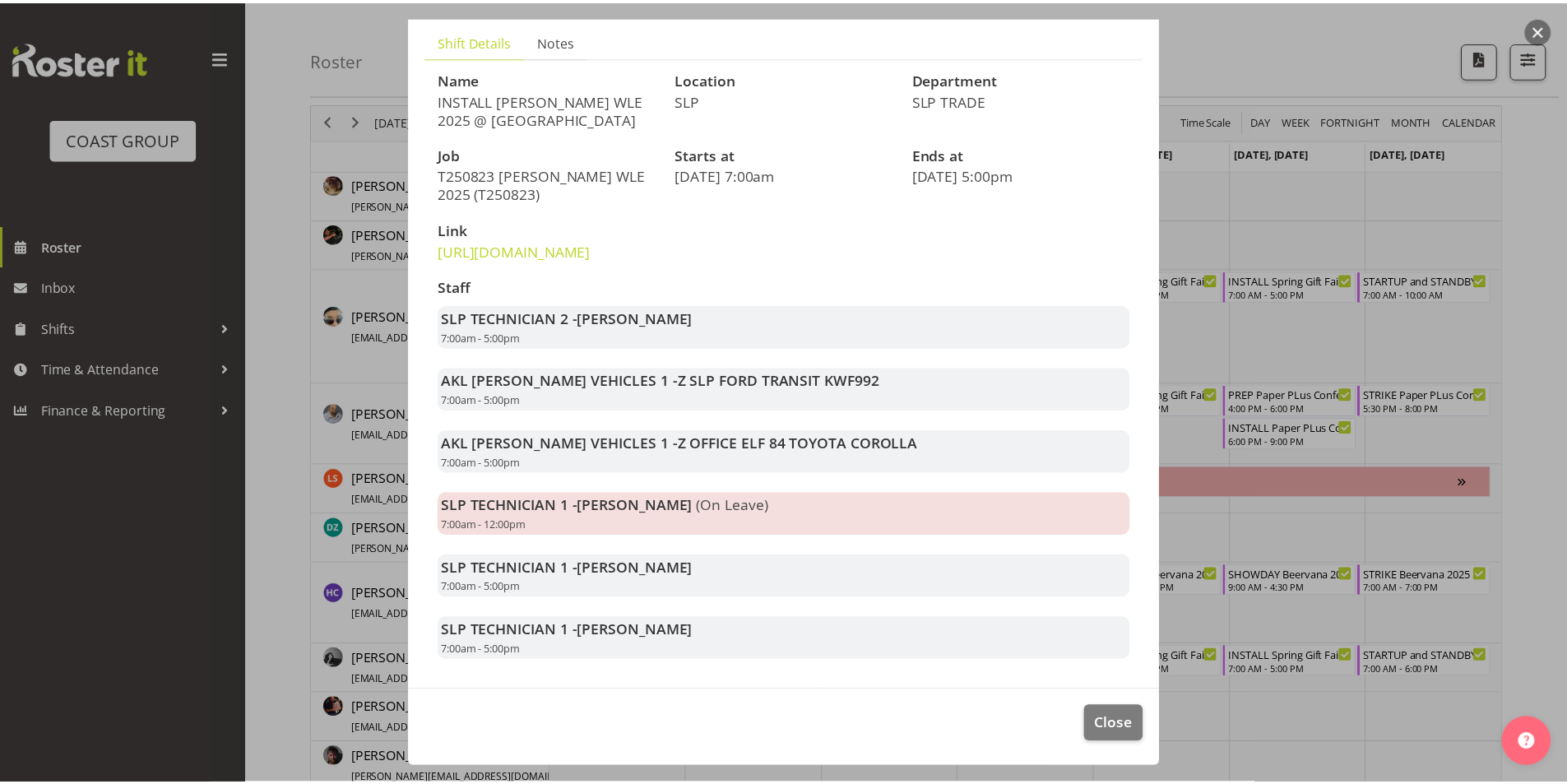
scroll to position [163, 0]
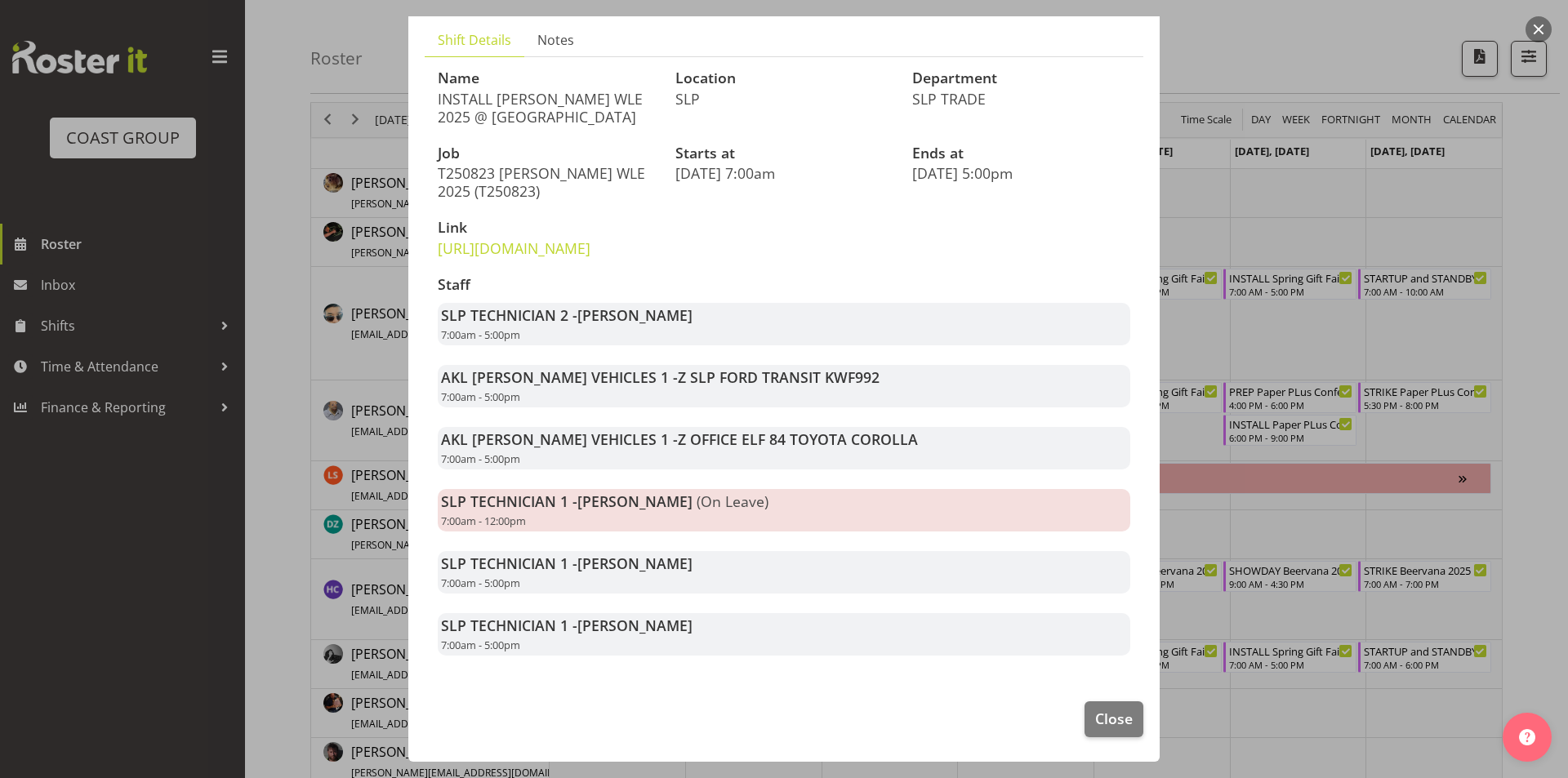
click at [1536, 18] on button "button" at bounding box center [1538, 29] width 26 height 26
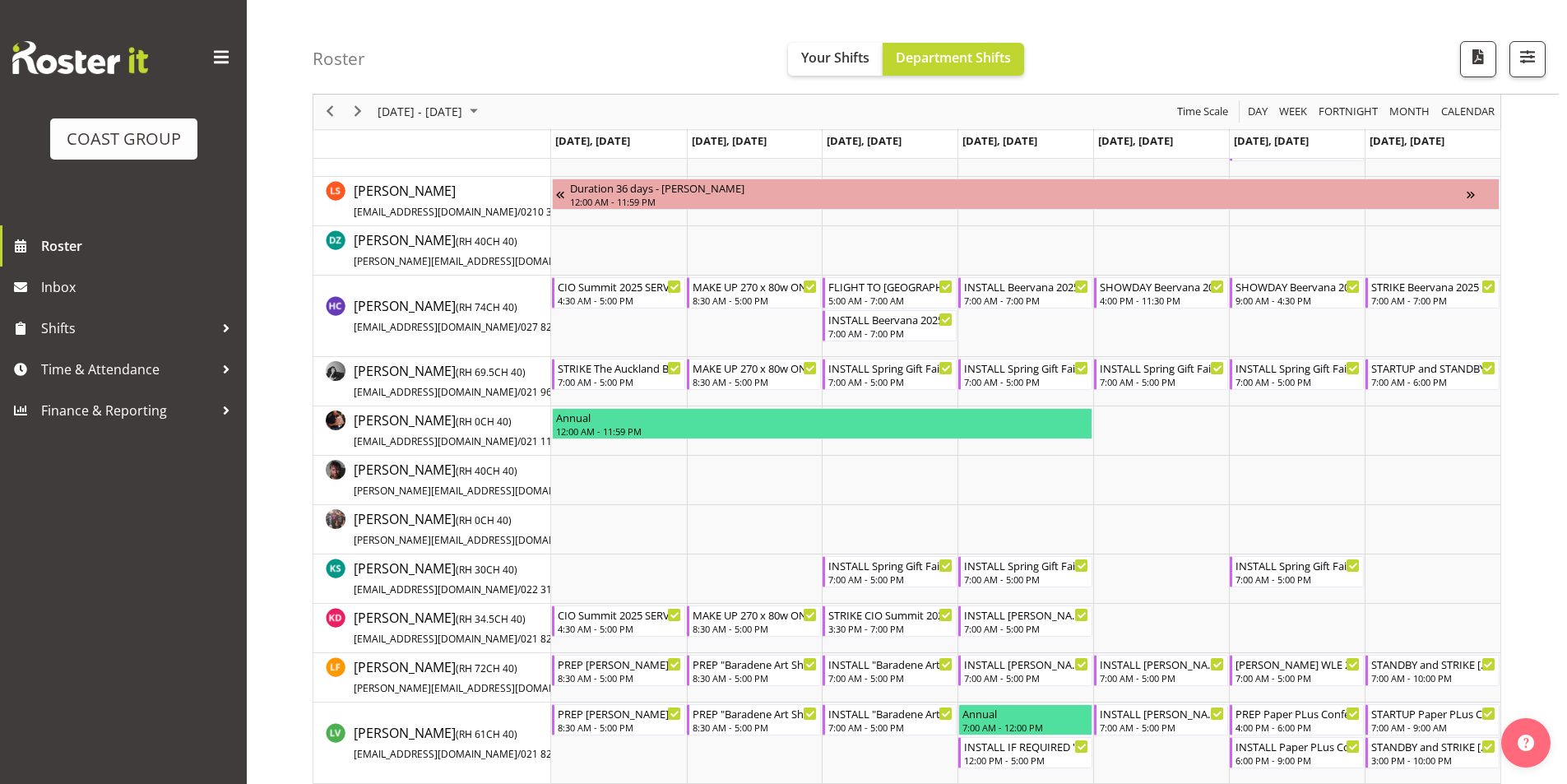
scroll to position [329, 0]
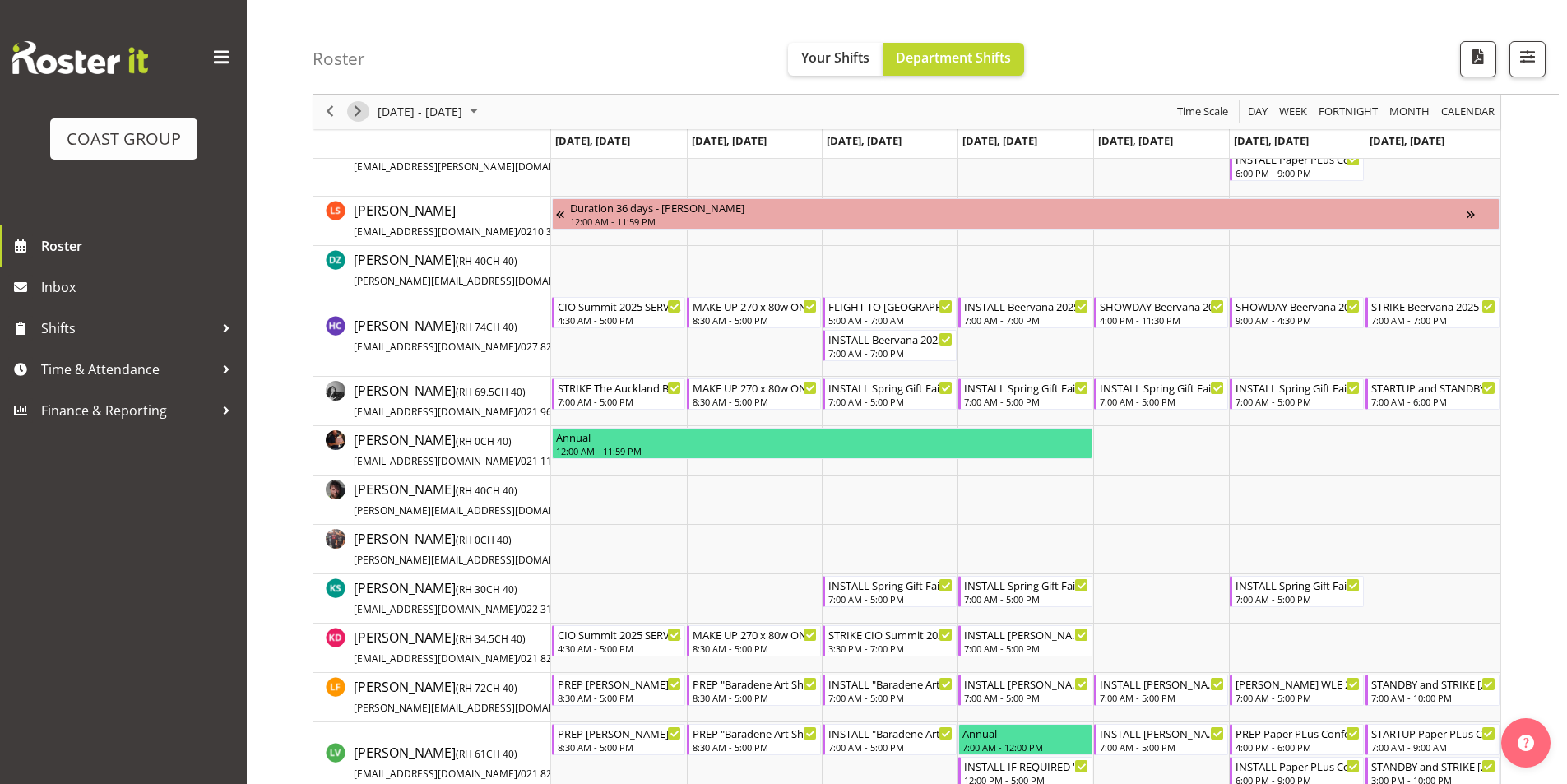
click at [355, 114] on span "Next" at bounding box center [357, 112] width 20 height 21
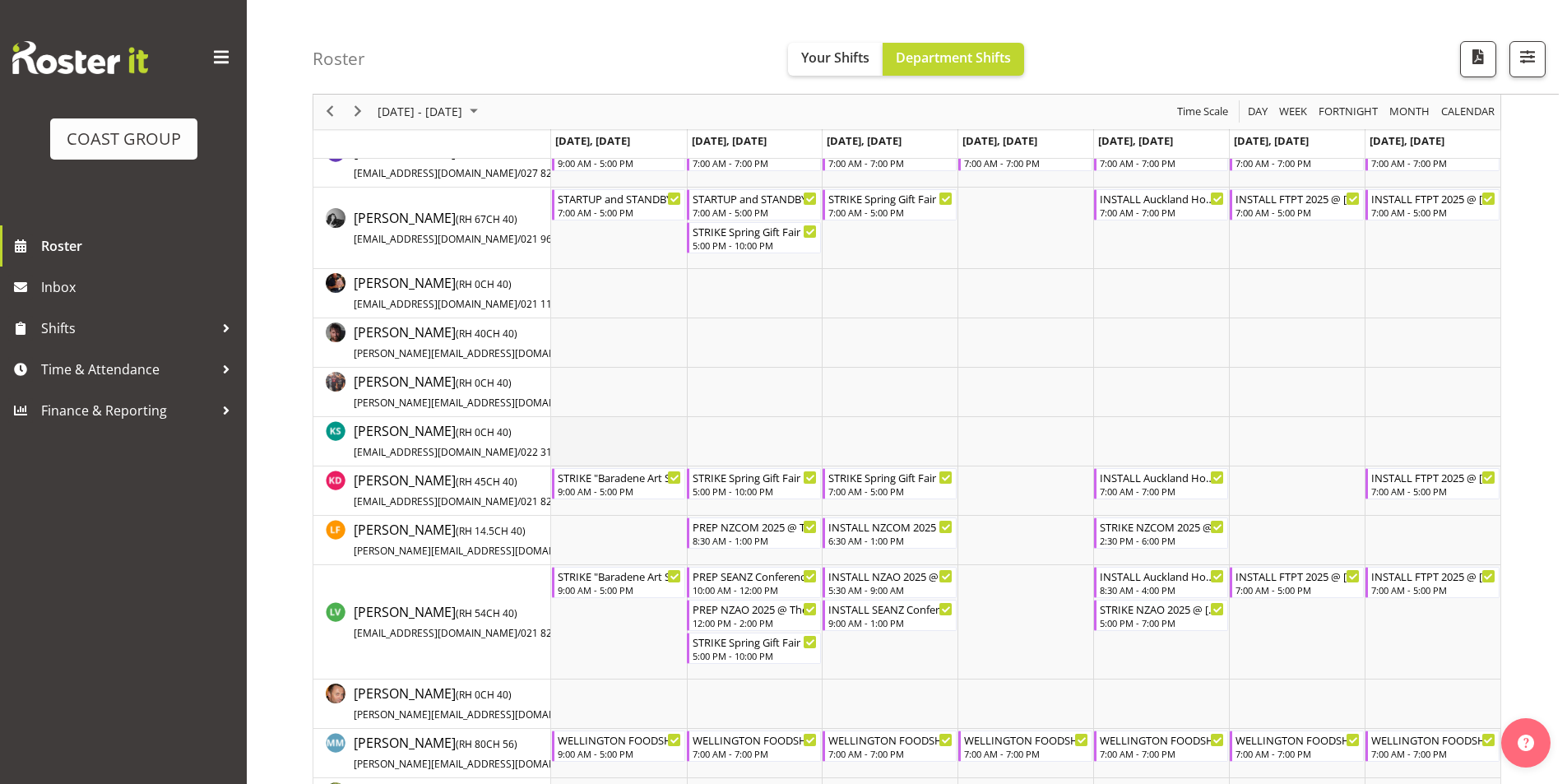
scroll to position [494, 0]
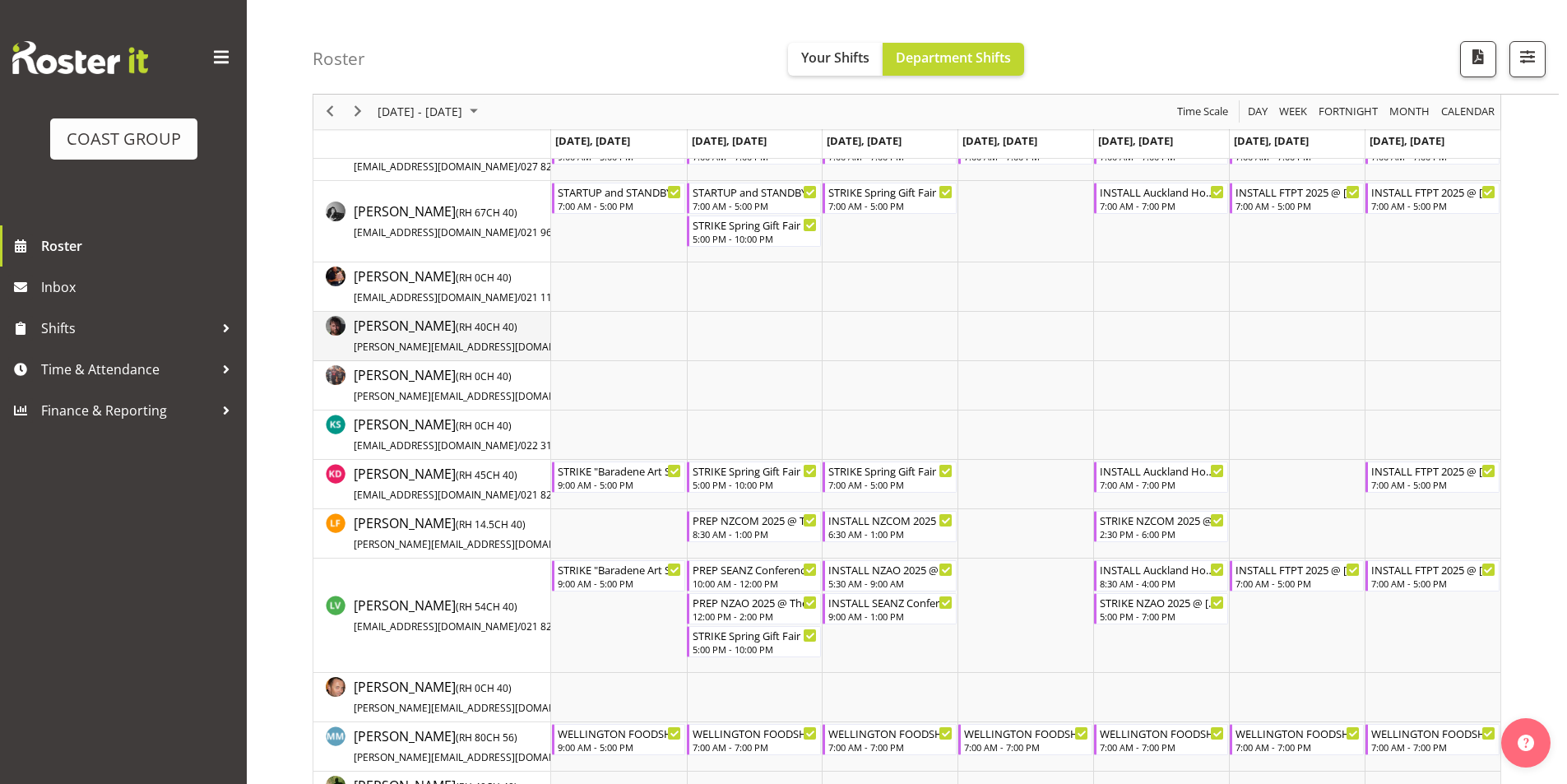
click at [330, 328] on img "Jason Adams resource" at bounding box center [336, 325] width 20 height 20
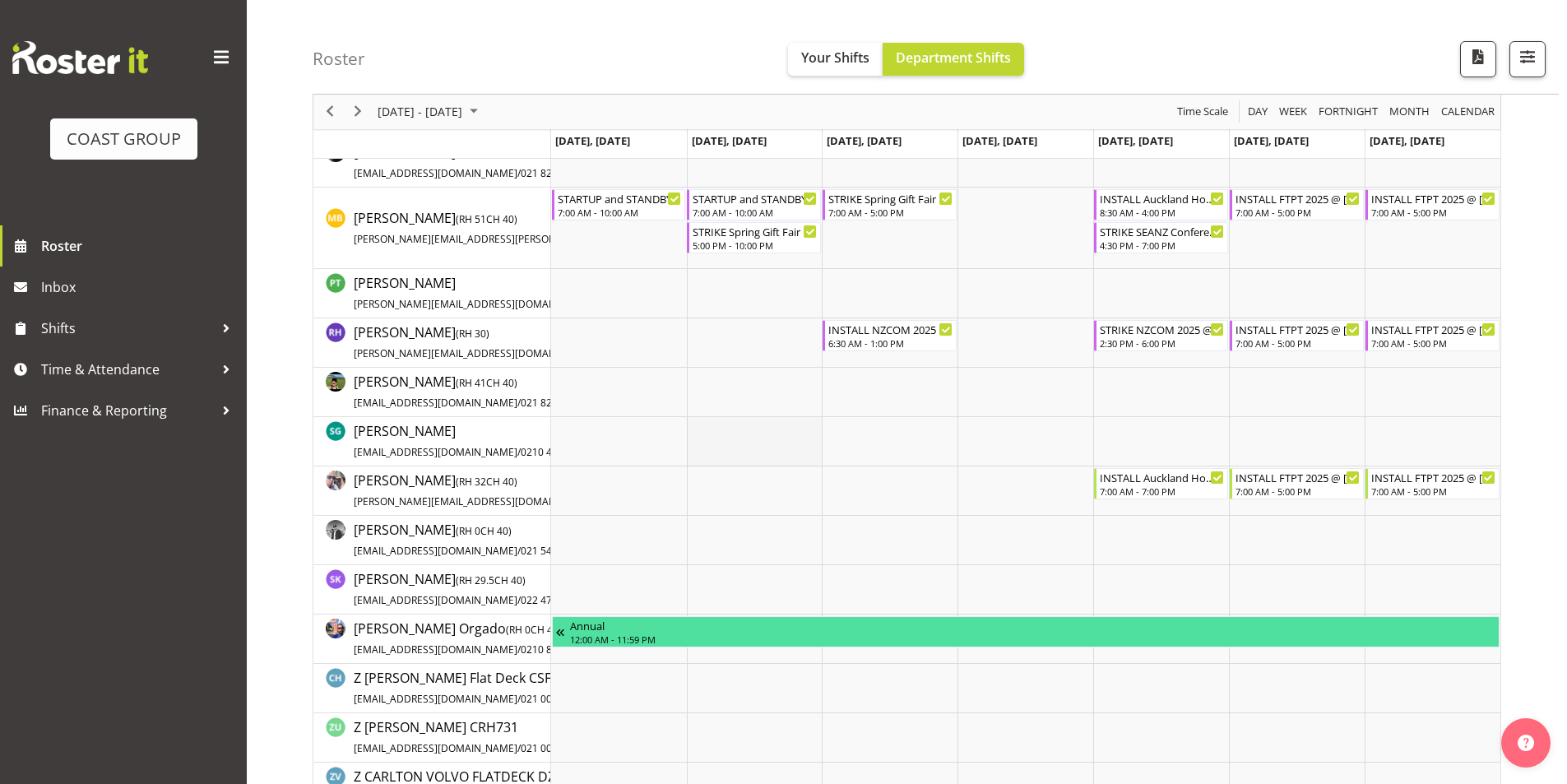
scroll to position [1151, 0]
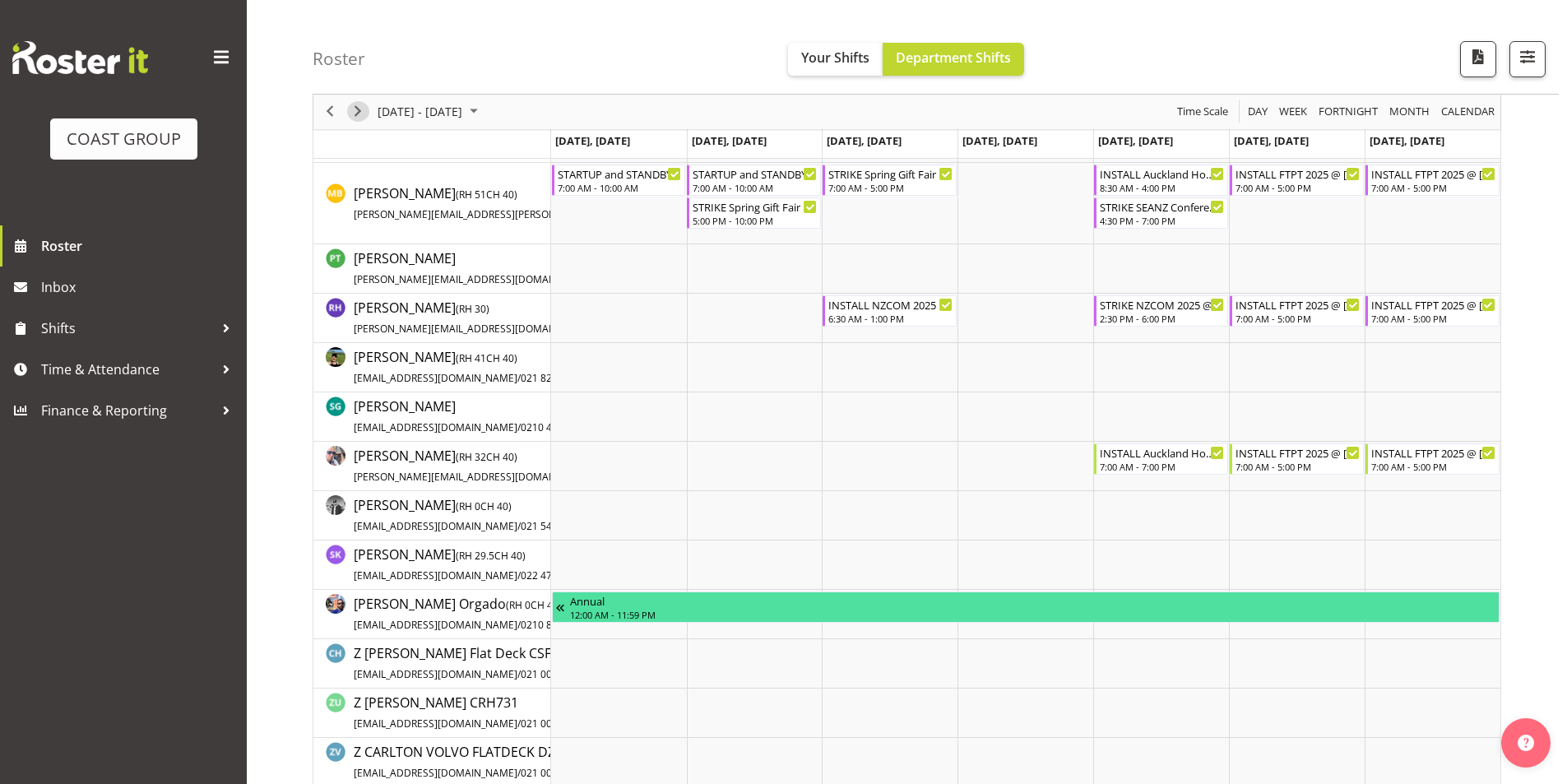
click at [357, 112] on span "Next" at bounding box center [357, 112] width 20 height 21
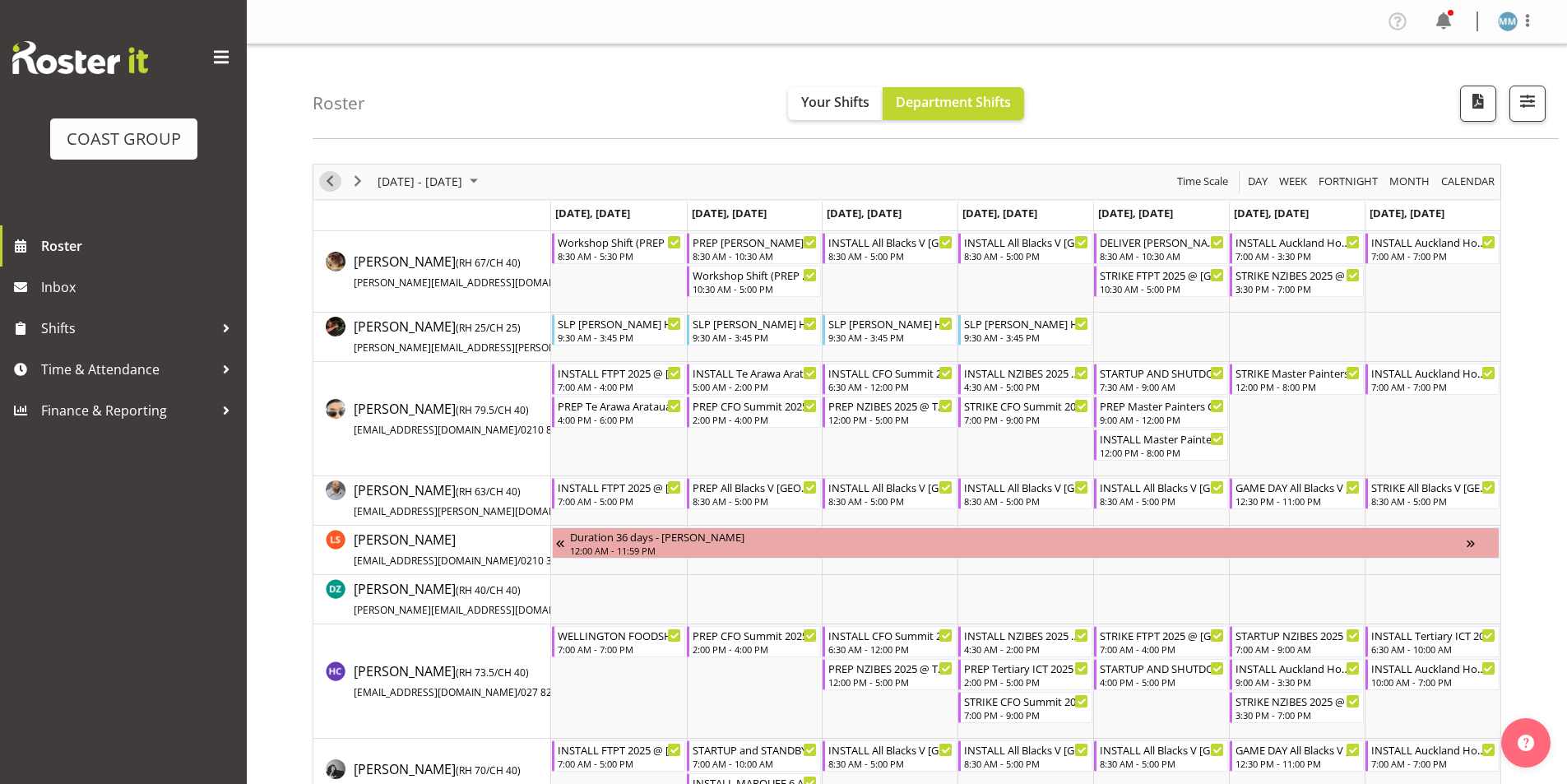
click at [338, 182] on span "Previous" at bounding box center [329, 182] width 20 height 21
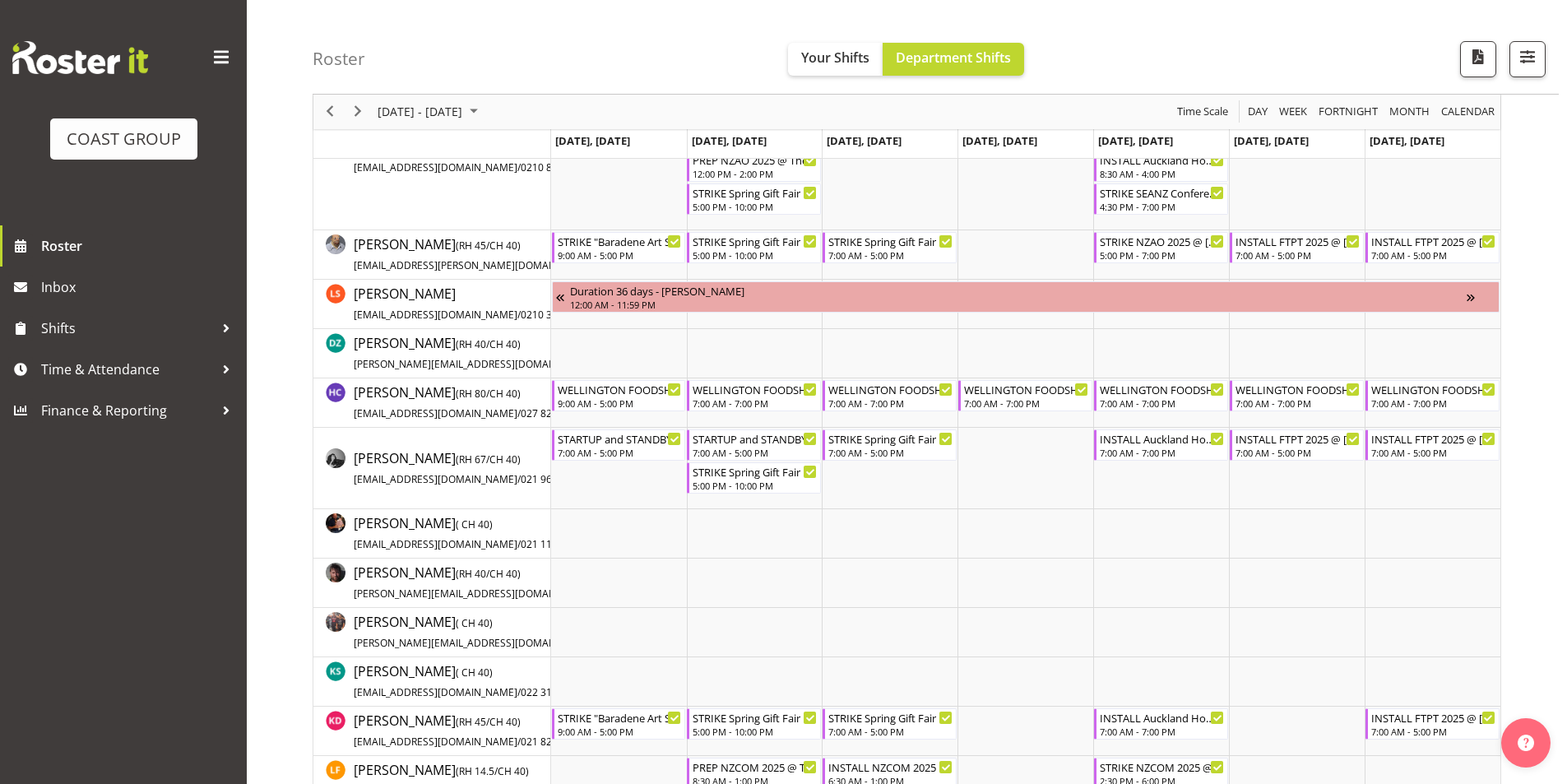
scroll to position [329, 0]
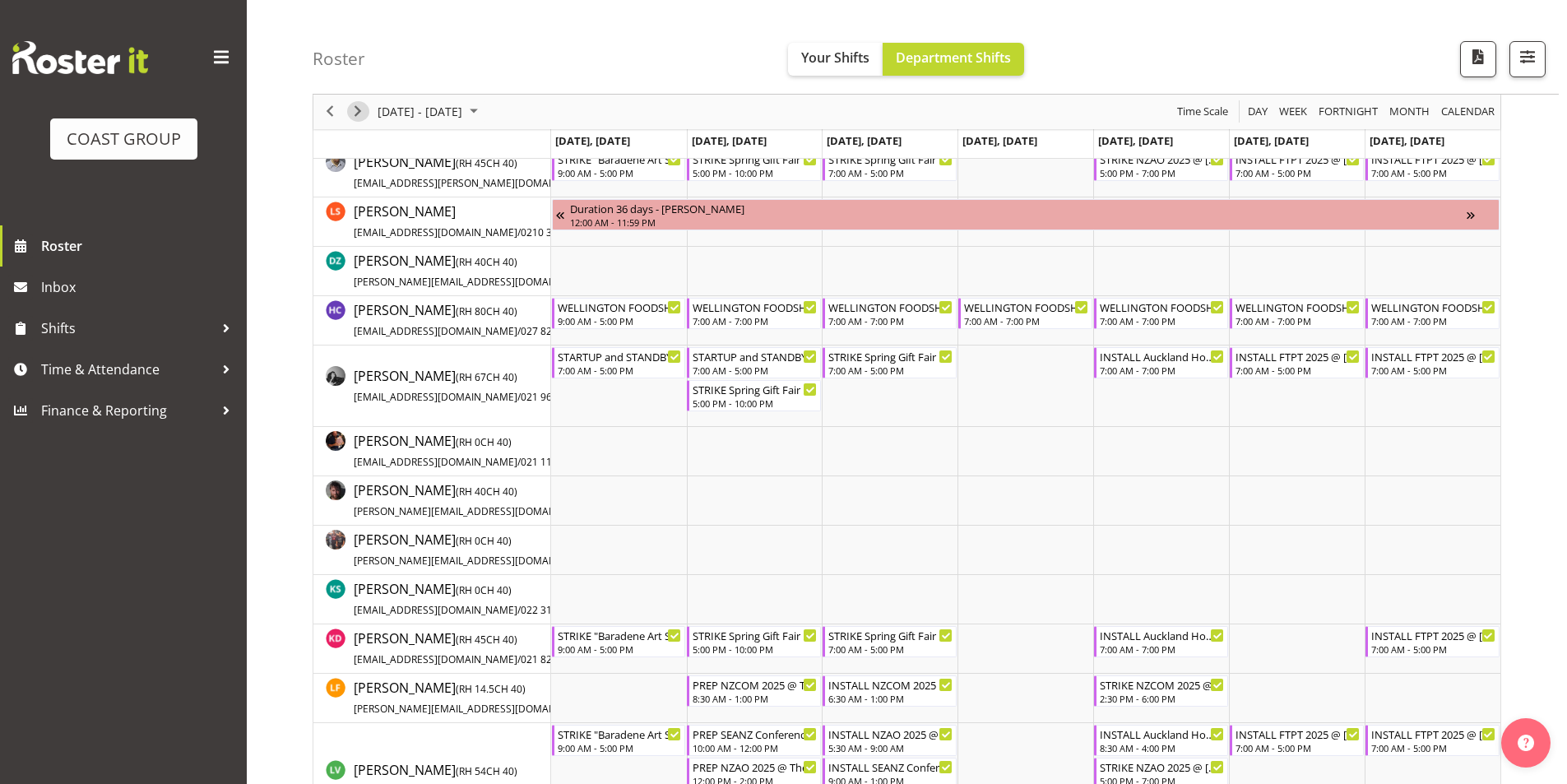
click at [357, 116] on span "Next" at bounding box center [357, 112] width 20 height 21
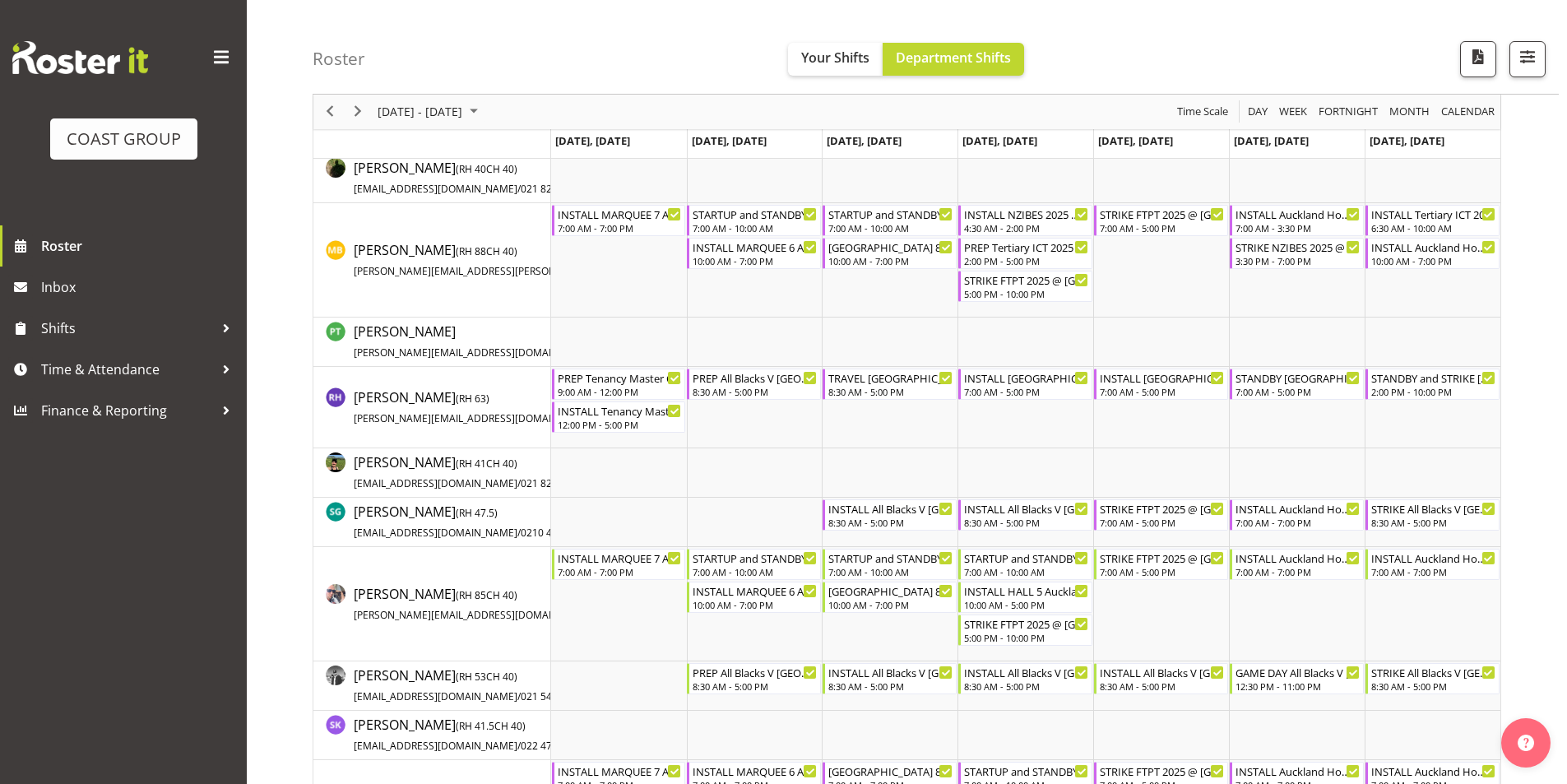
scroll to position [1316, 0]
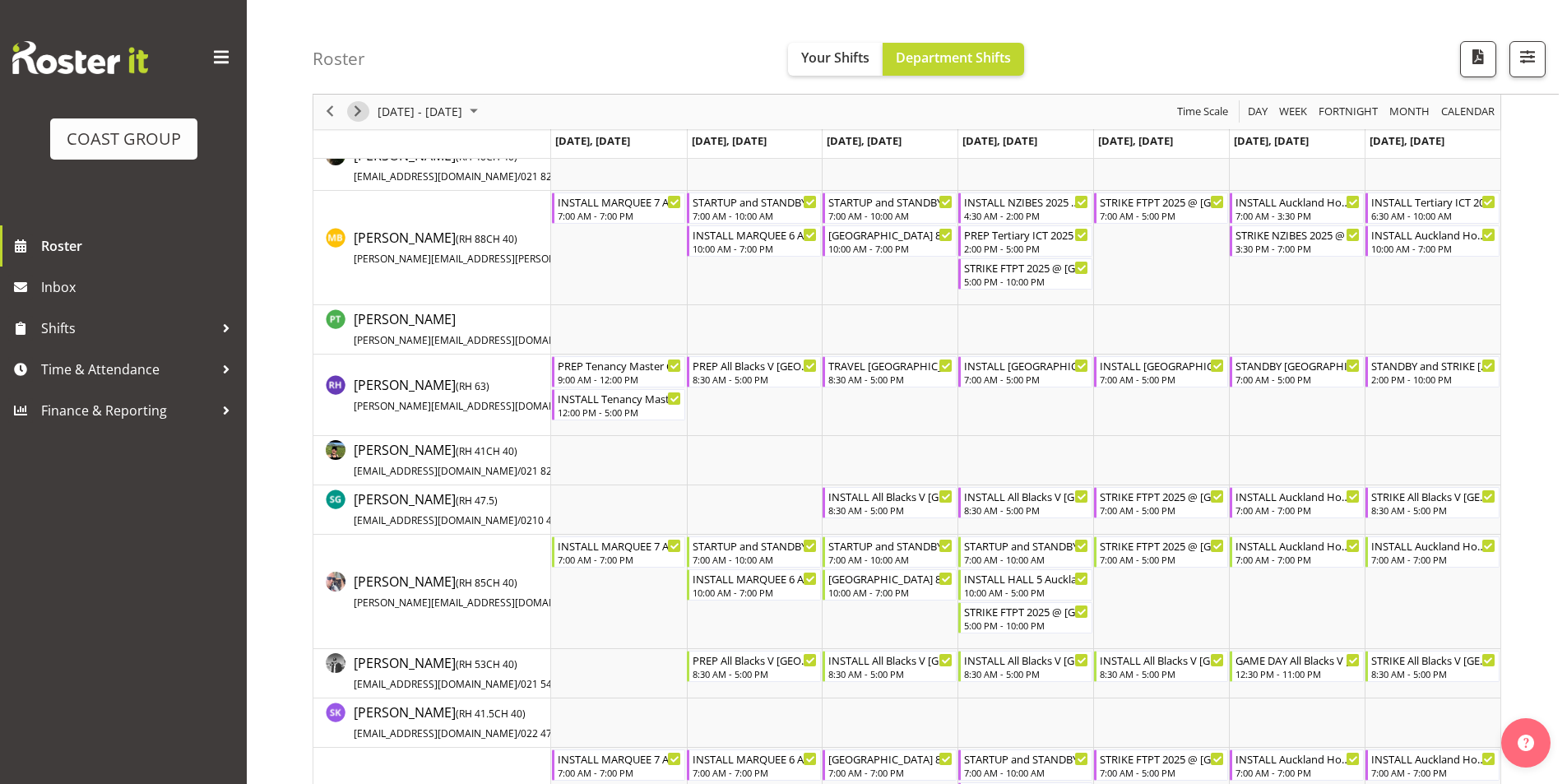
click at [356, 107] on span "Next" at bounding box center [357, 112] width 20 height 21
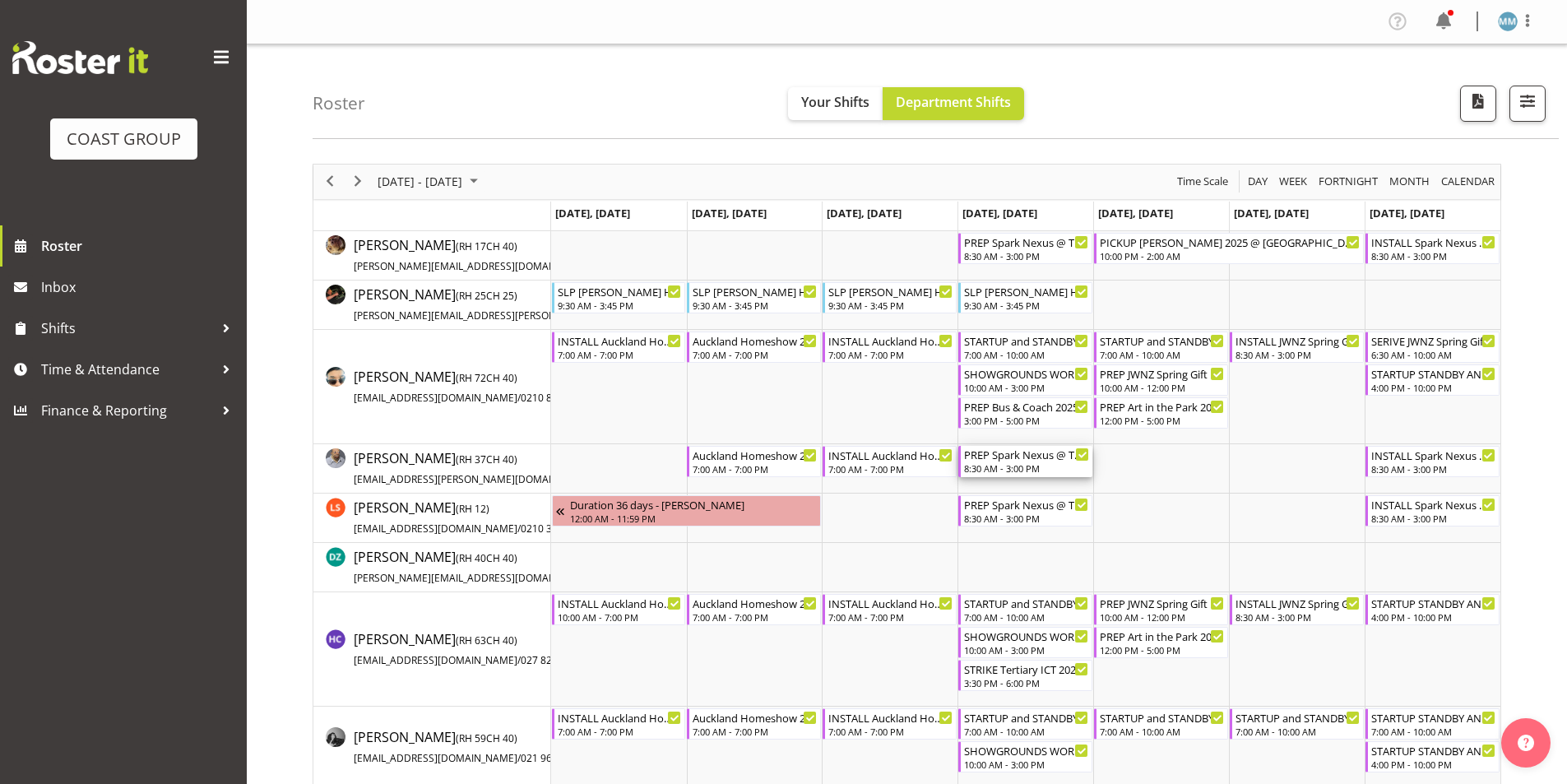
click at [1007, 456] on div "PREP Spark Nexus @ The Workshop" at bounding box center [1027, 454] width 125 height 16
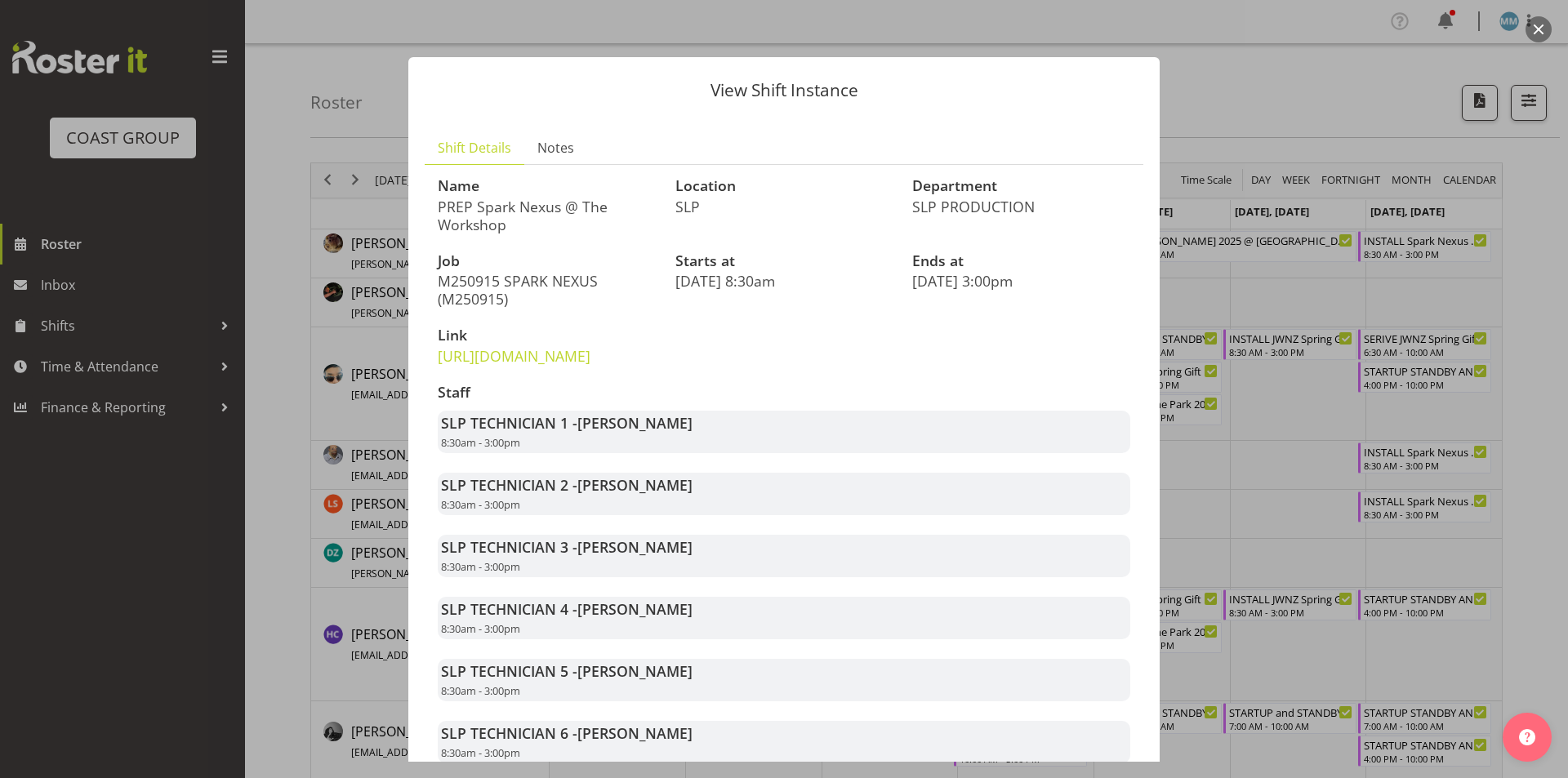
click at [1547, 35] on button "button" at bounding box center [1538, 29] width 26 height 26
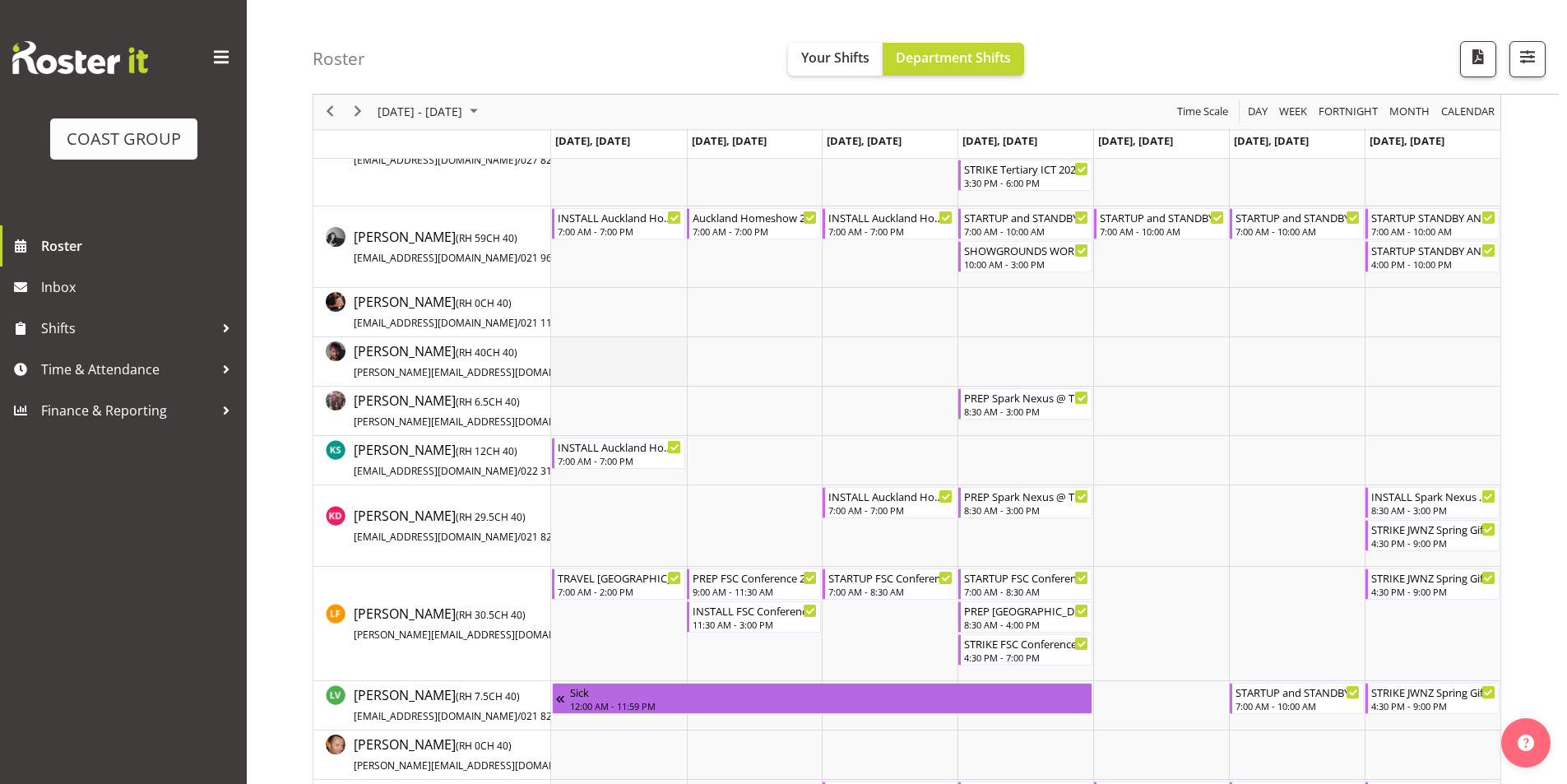
scroll to position [494, 0]
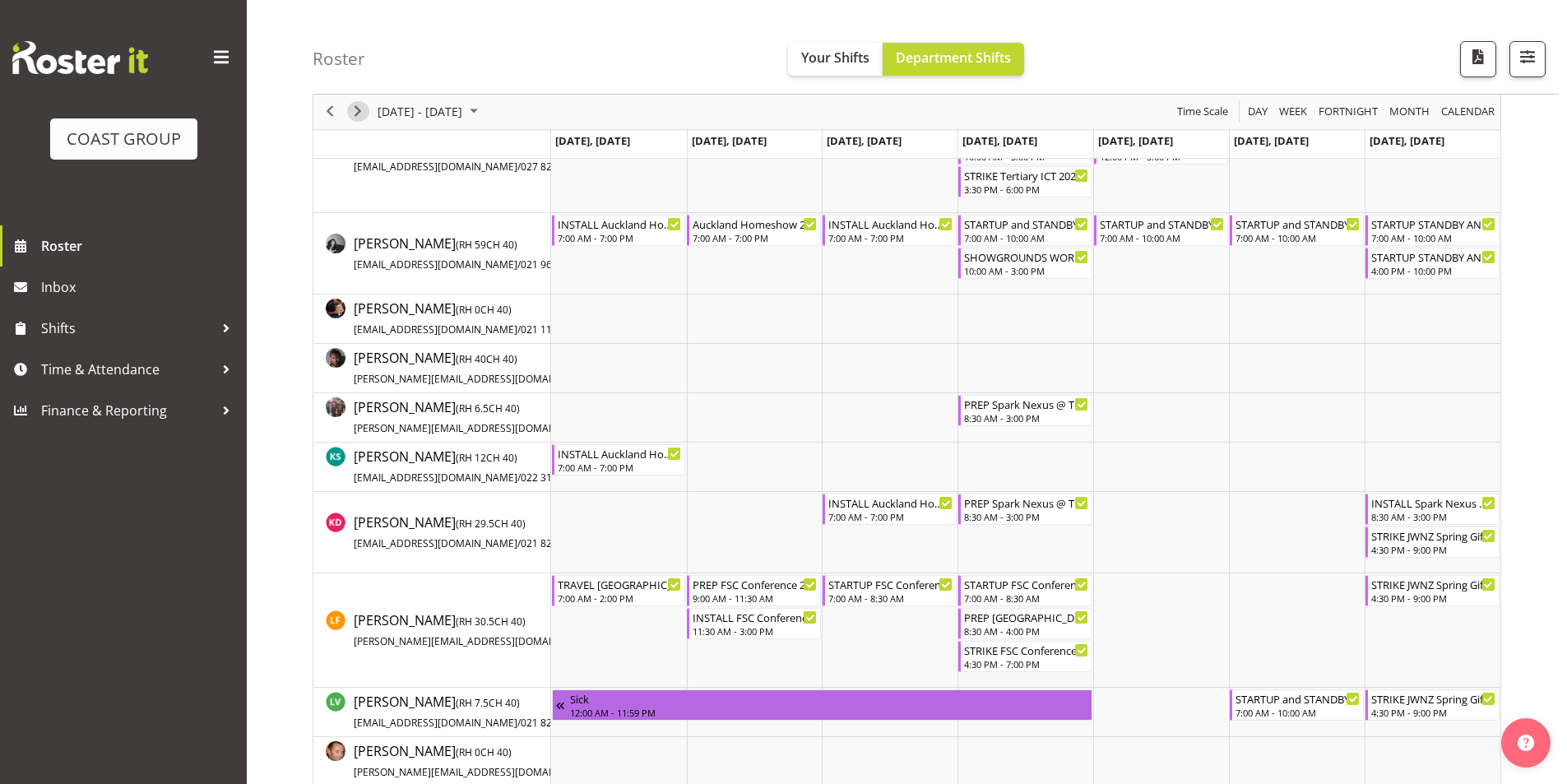
click at [355, 113] on span "Next" at bounding box center [357, 112] width 20 height 21
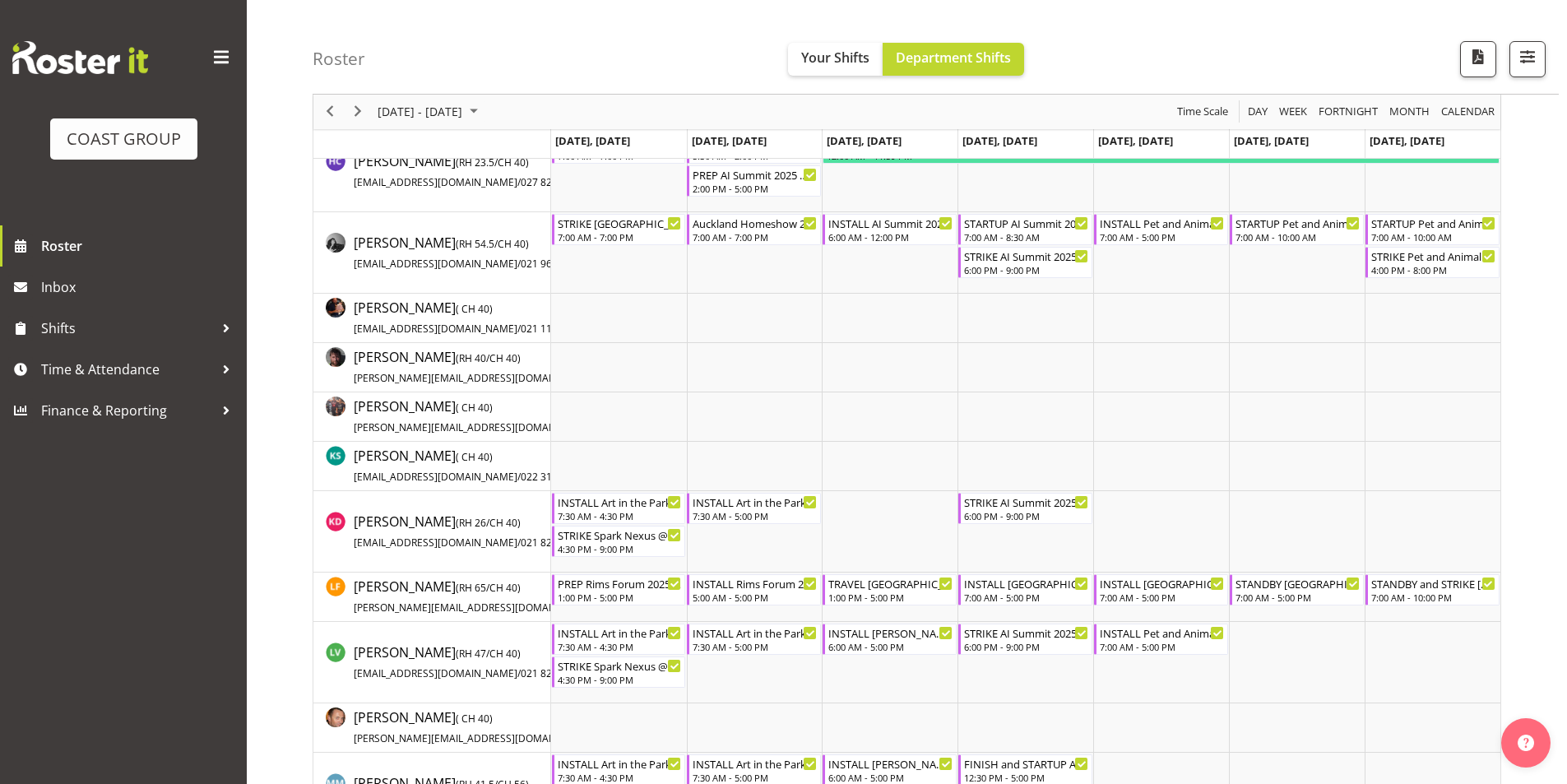
scroll to position [590, 0]
